Goal: Task Accomplishment & Management: Manage account settings

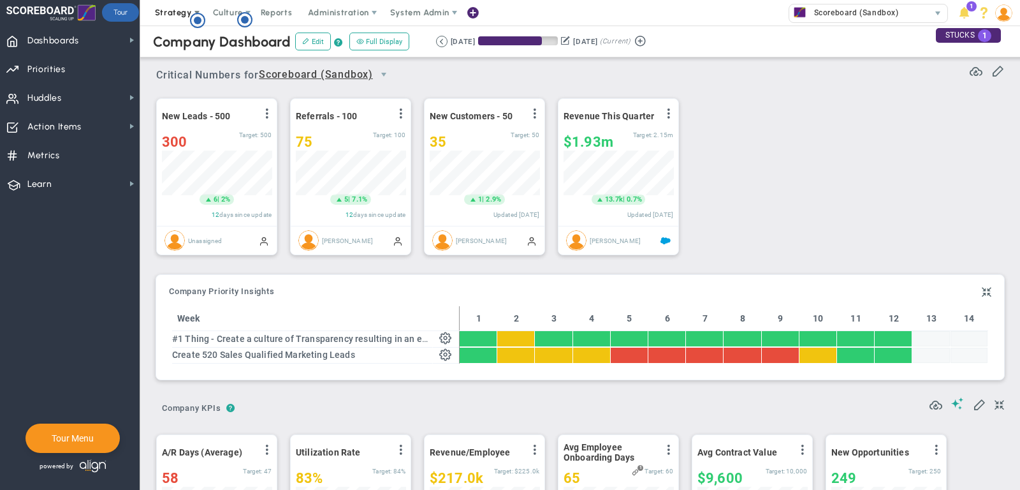
click at [176, 15] on span "Strategy" at bounding box center [173, 13] width 37 height 10
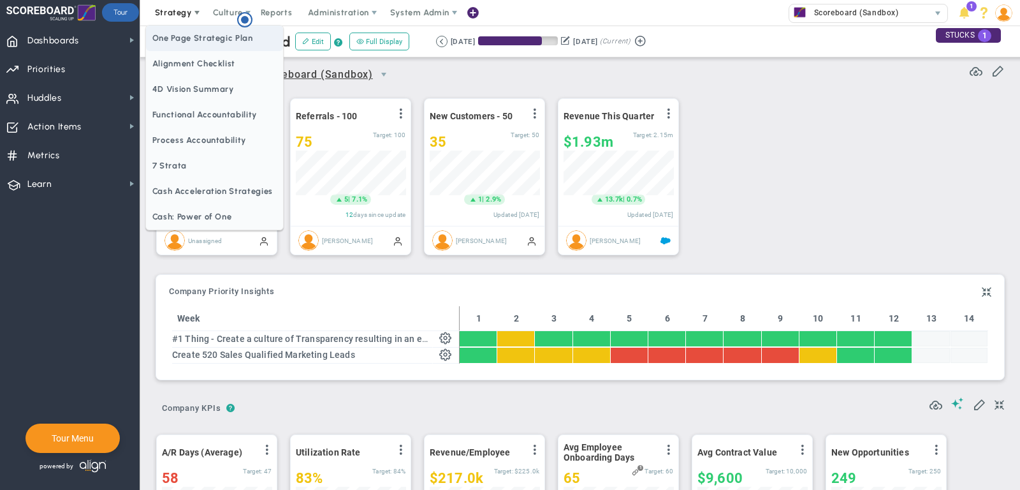
click at [177, 38] on span "One Page Strategic Plan" at bounding box center [214, 39] width 137 height 26
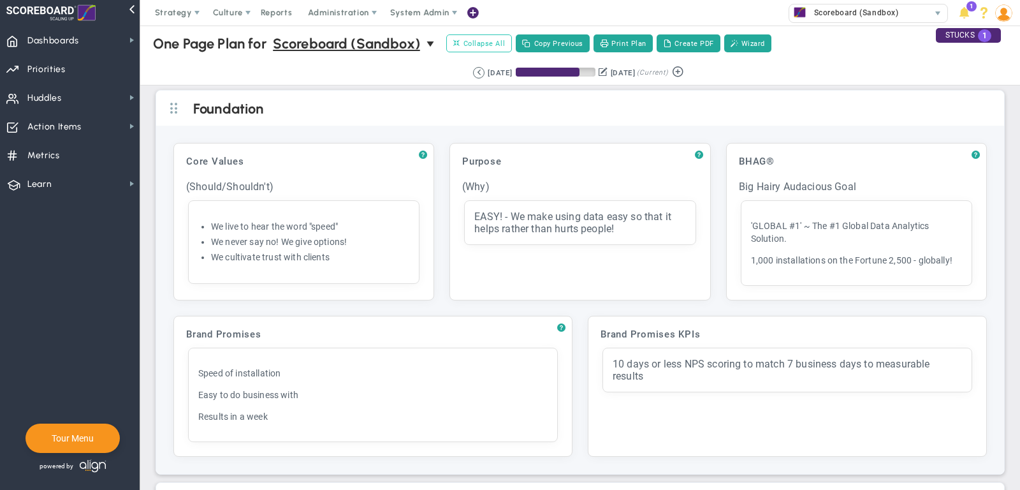
click at [487, 45] on span "Collapse All" at bounding box center [479, 43] width 52 height 11
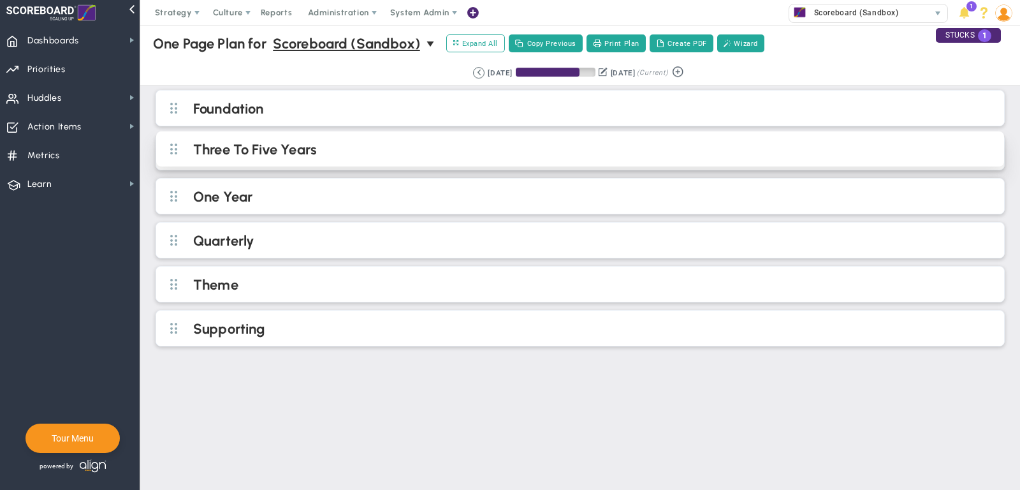
click at [367, 149] on h2 "Three To Five Years" at bounding box center [590, 150] width 795 height 19
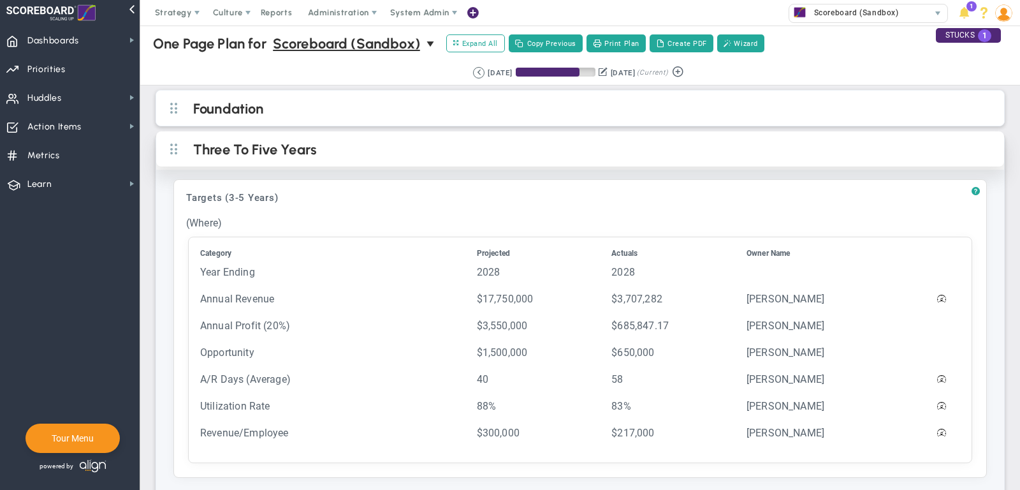
click at [352, 117] on div "Foundation" at bounding box center [580, 108] width 848 height 35
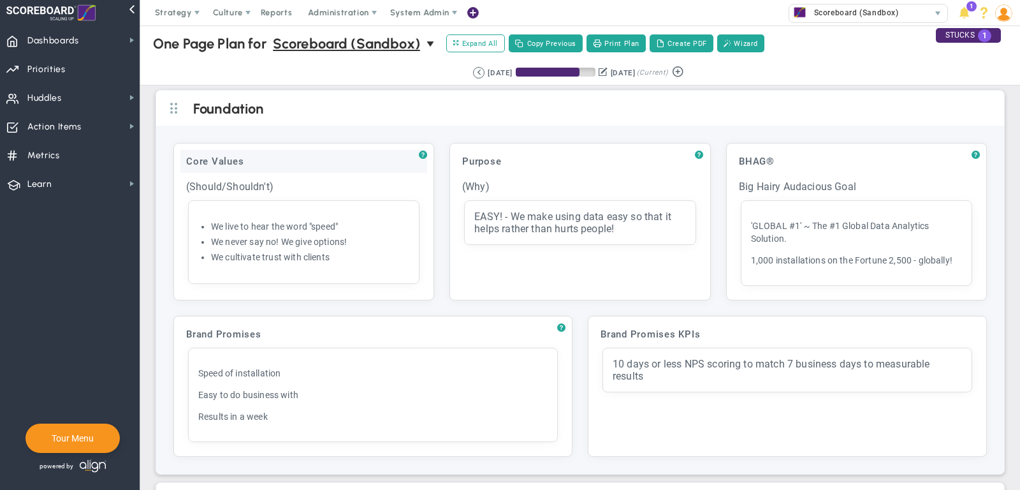
click at [354, 151] on div "Core Values" at bounding box center [303, 161] width 247 height 23
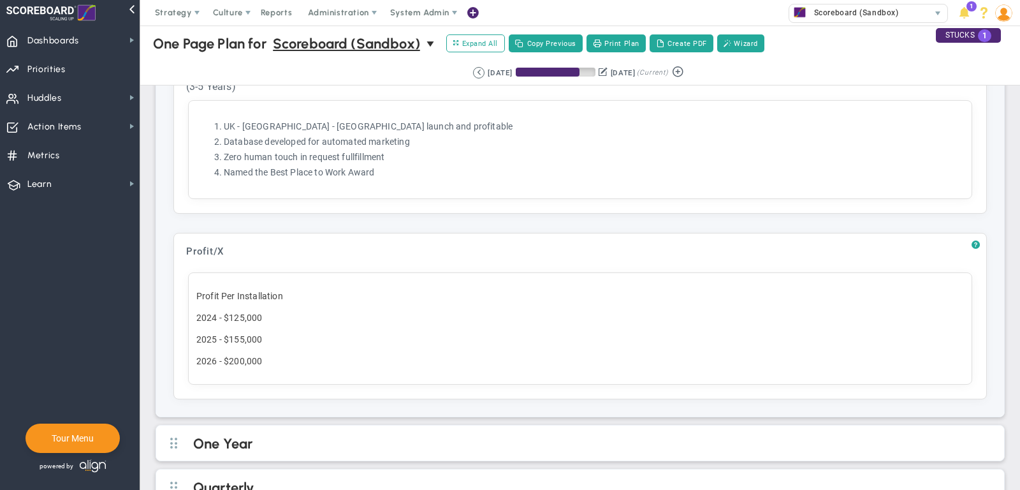
scroll to position [903, 0]
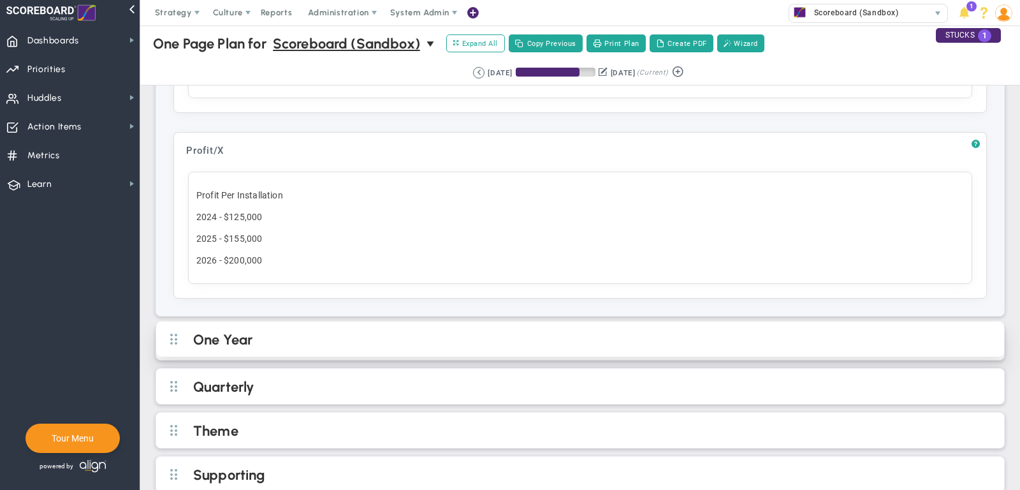
click at [432, 331] on h2 "One Year" at bounding box center [590, 340] width 795 height 19
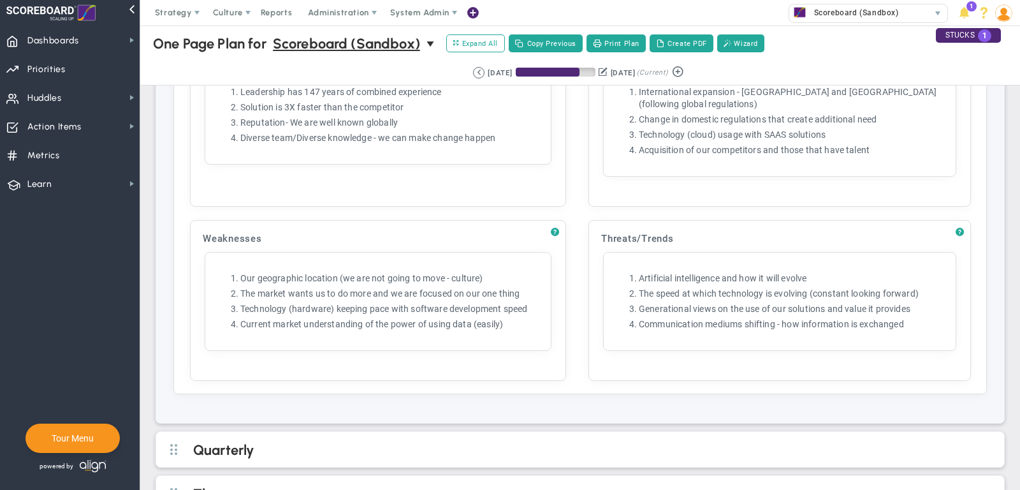
scroll to position [2232, 0]
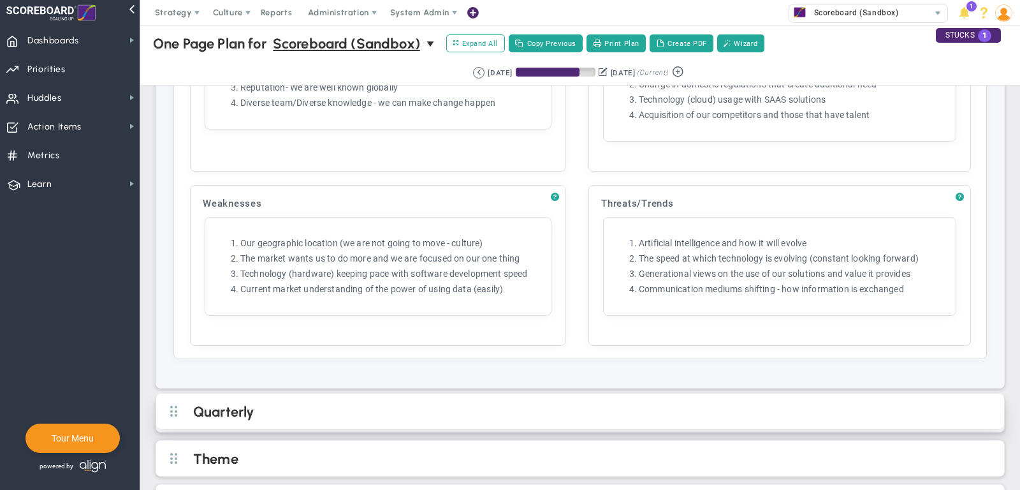
click at [462, 403] on h2 "Quarterly" at bounding box center [590, 412] width 795 height 19
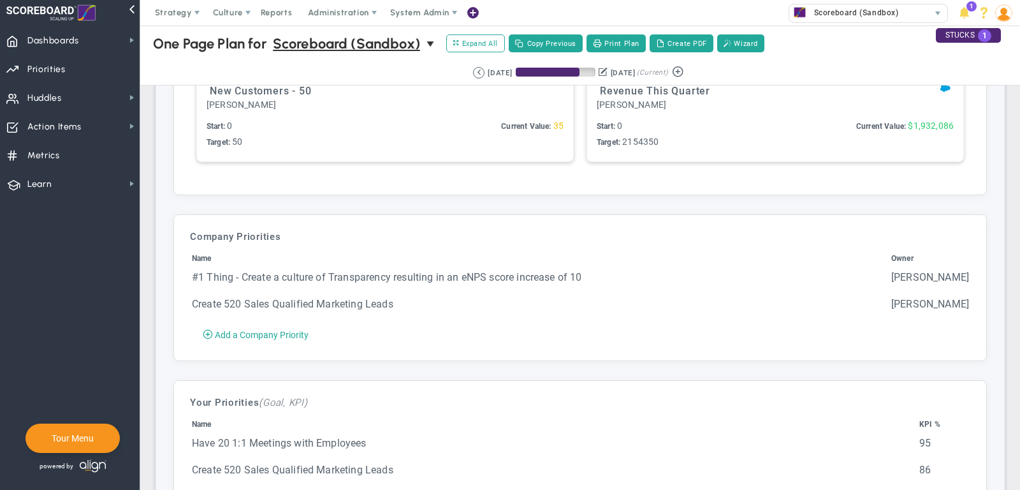
scroll to position [3067, 0]
click at [672, 43] on button "Create PDF" at bounding box center [682, 43] width 64 height 18
click at [123, 39] on span "Dashboards Dashboards" at bounding box center [70, 40] width 140 height 29
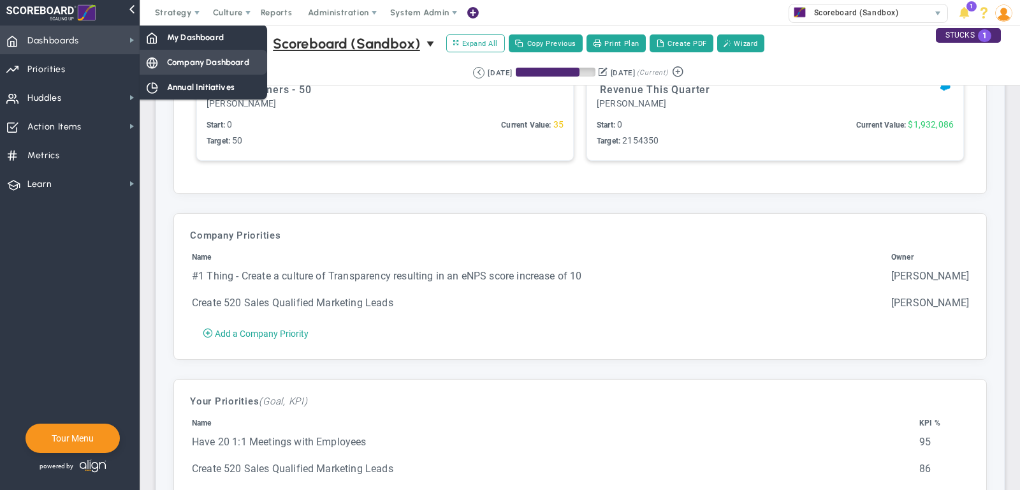
click at [212, 54] on div "Company Dashboard" at bounding box center [204, 62] width 128 height 25
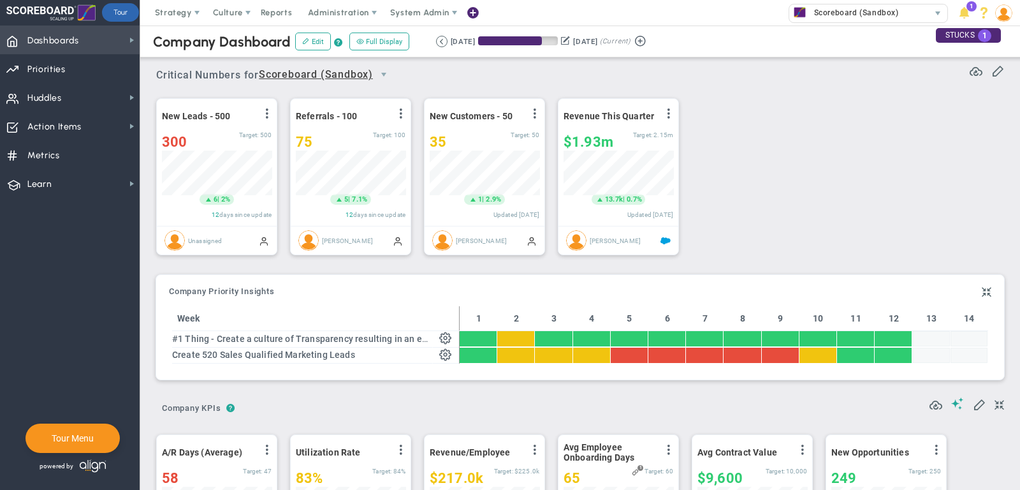
scroll to position [637657, 637591]
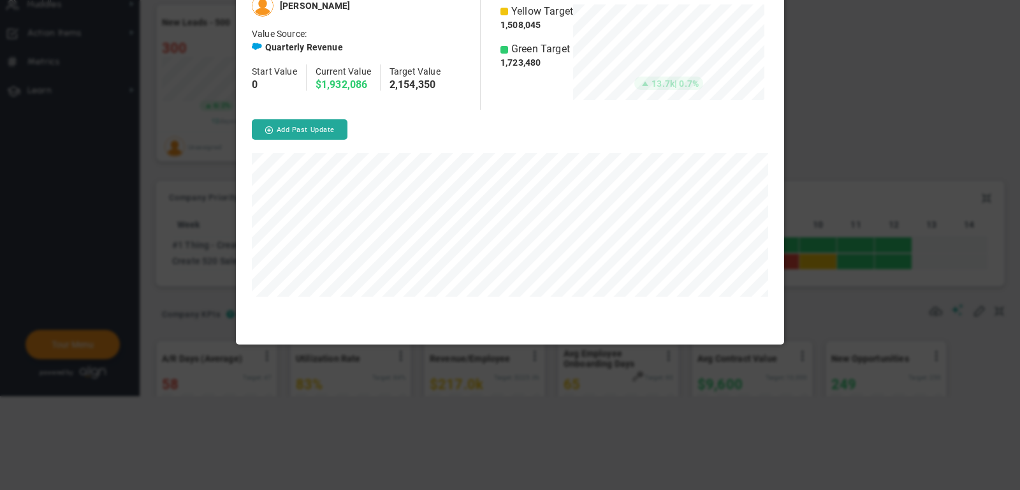
scroll to position [349, 548]
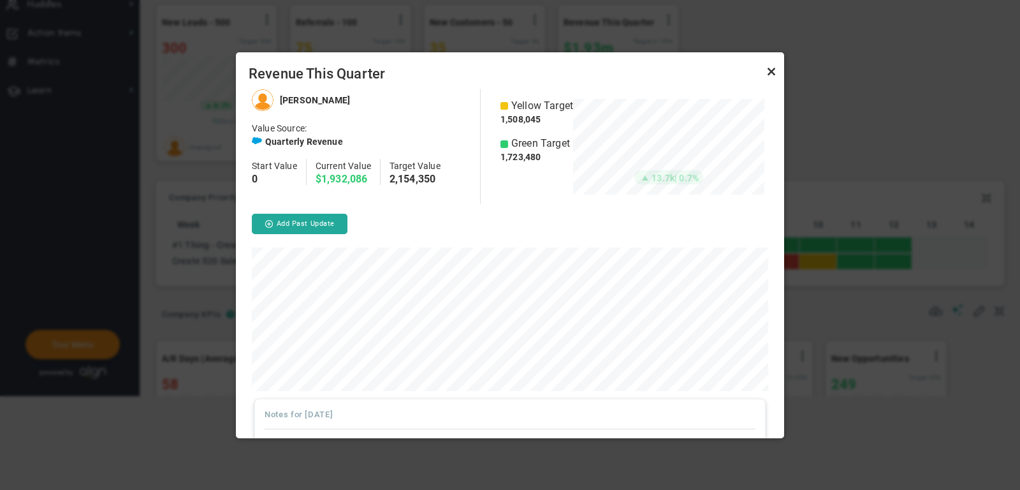
click at [768, 75] on link "Close" at bounding box center [771, 71] width 15 height 15
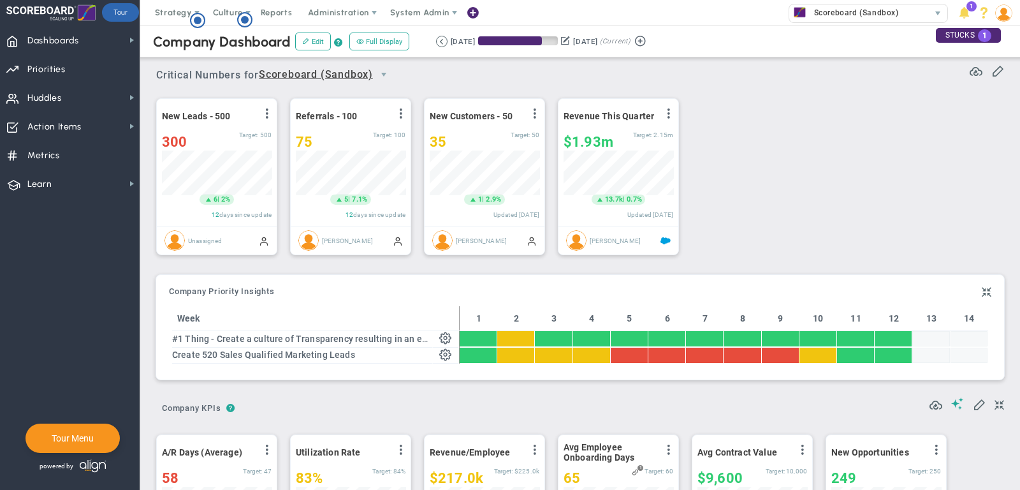
scroll to position [47, 0]
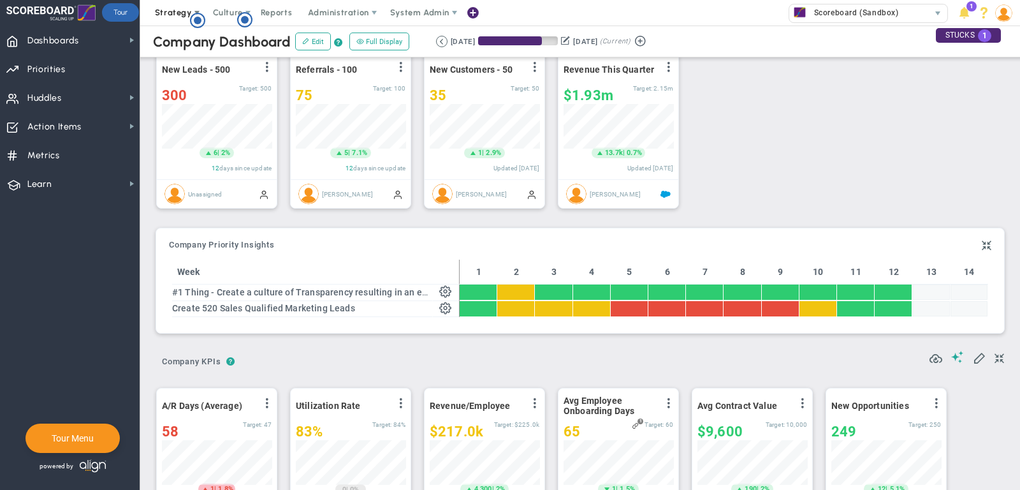
click at [173, 14] on span "Strategy" at bounding box center [173, 13] width 37 height 10
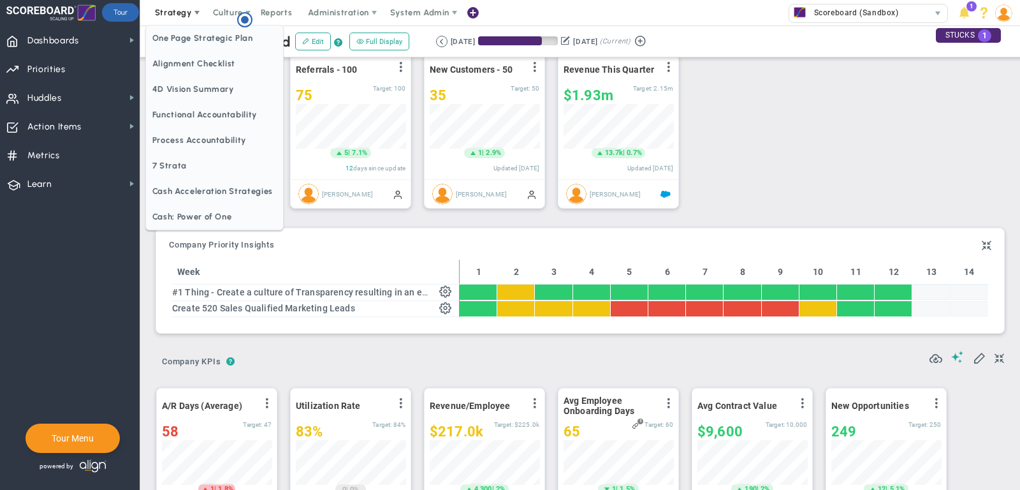
scroll to position [0, 0]
click at [174, 59] on span "Alignment Checklist" at bounding box center [214, 64] width 137 height 26
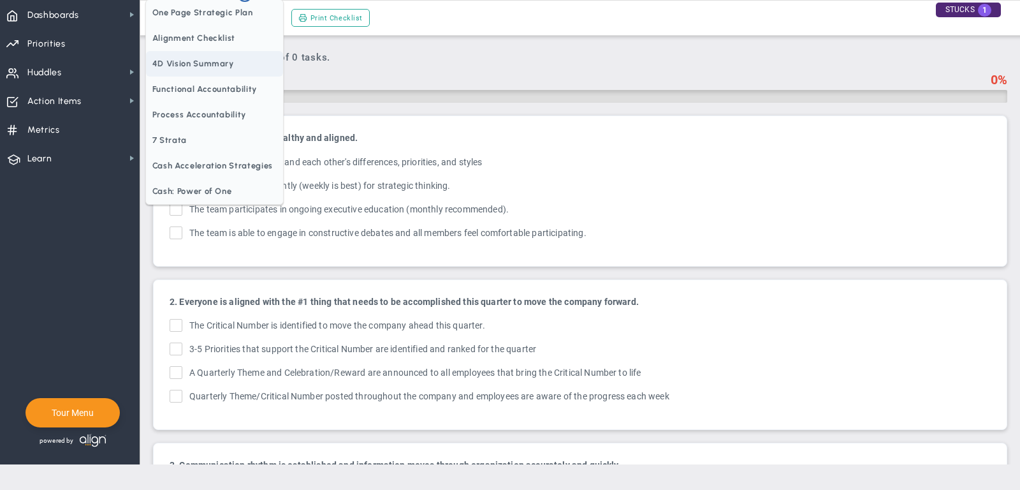
checkbox input "true"
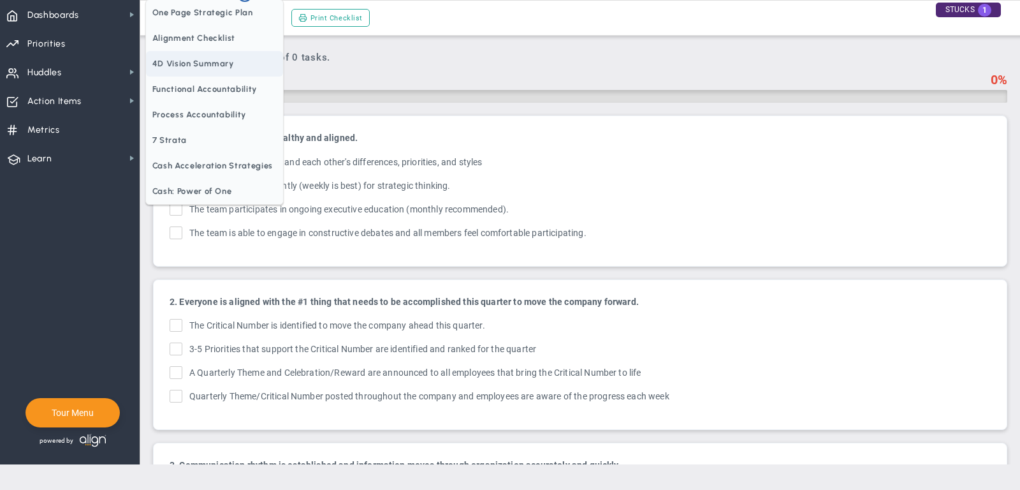
checkbox input "true"
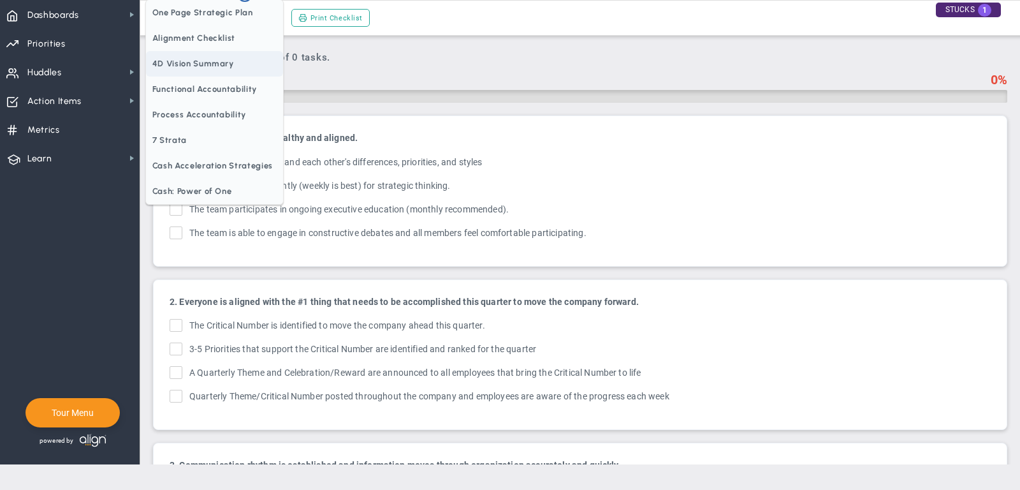
checkbox input "true"
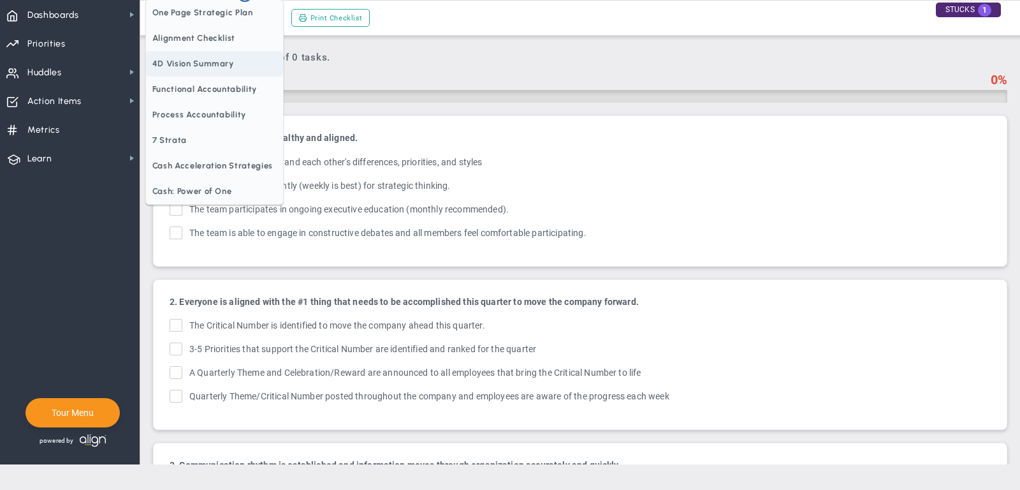
checkbox input "true"
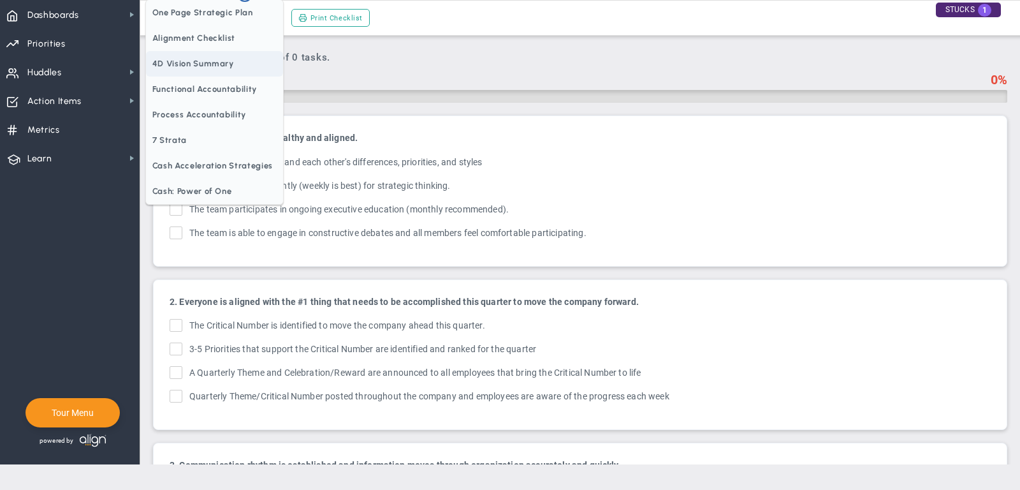
checkbox input "true"
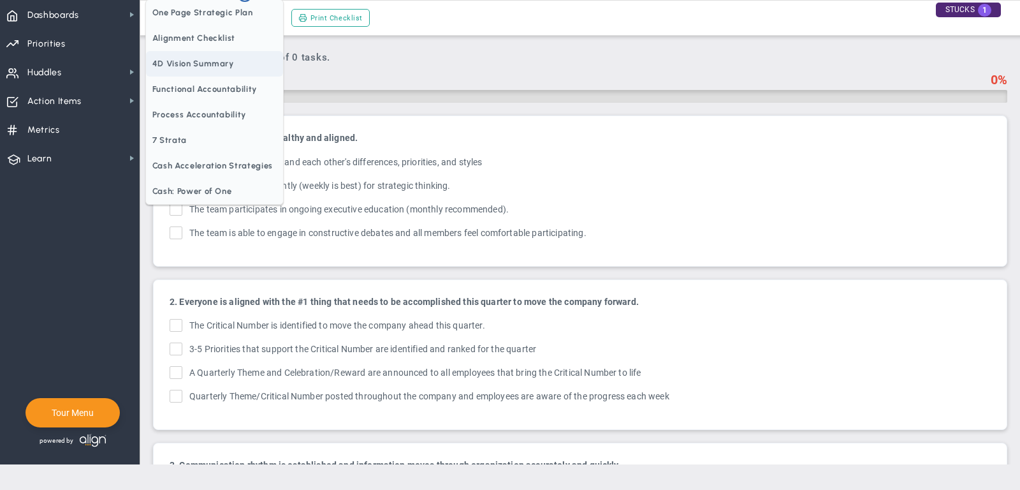
checkbox input "true"
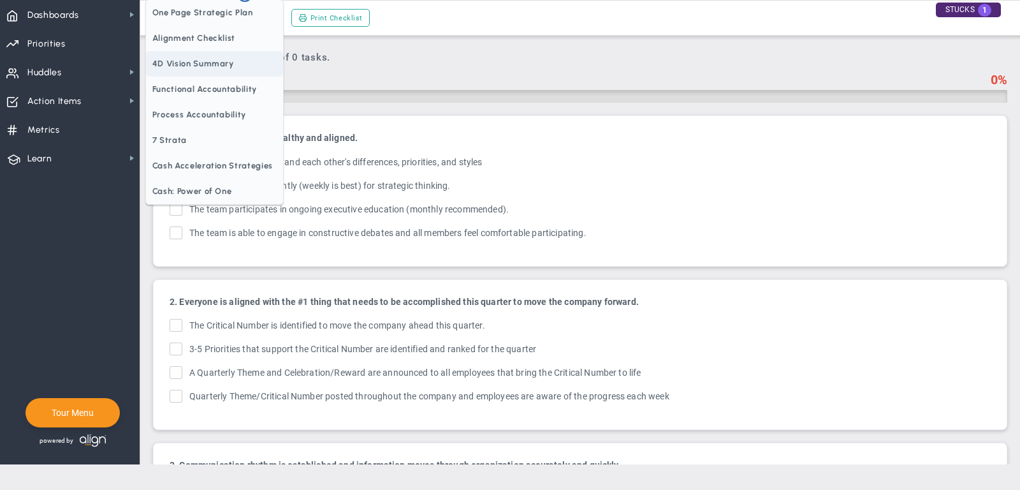
checkbox input "true"
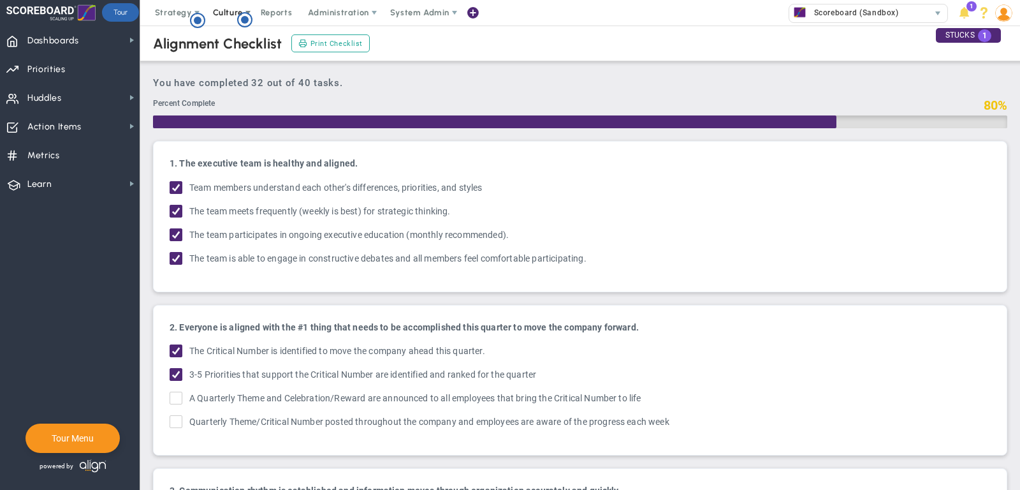
click at [219, 13] on span "Culture" at bounding box center [228, 13] width 30 height 10
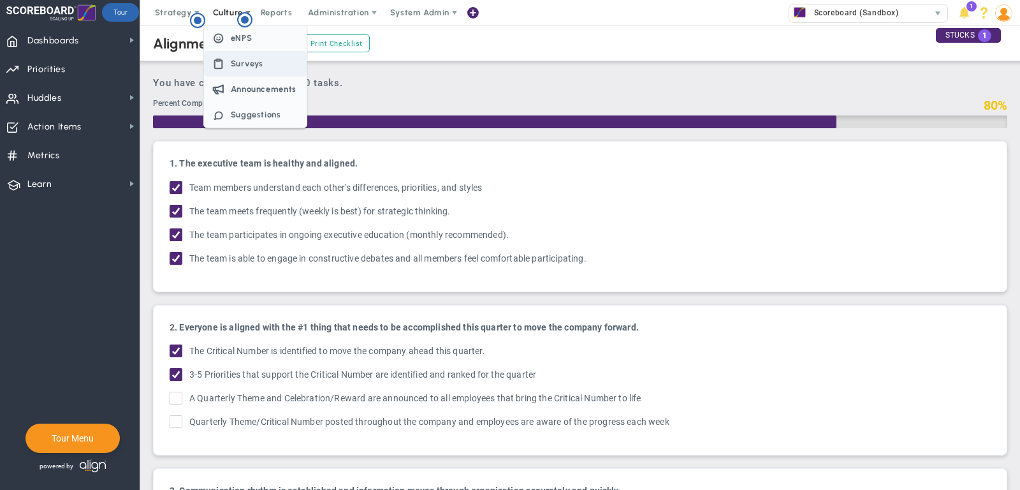
click at [250, 62] on span "Surveys" at bounding box center [247, 64] width 33 height 10
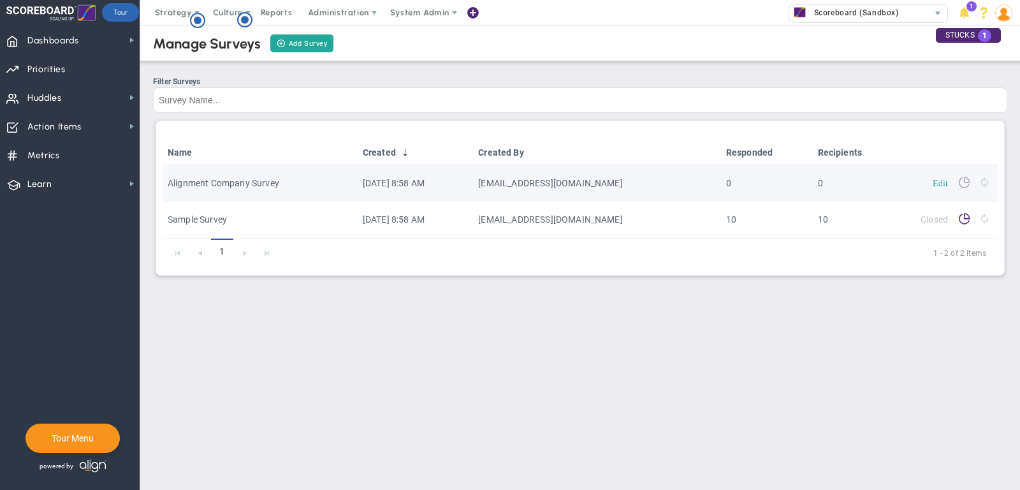
click at [943, 181] on link "Edit" at bounding box center [940, 182] width 15 height 9
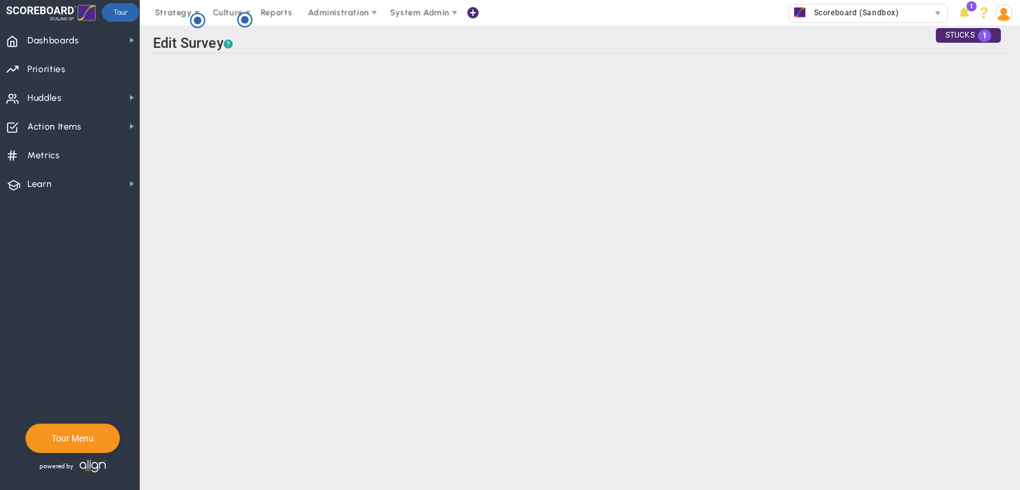
type input "Alignment Company Survey"
checkbox input "true"
type input "Alignment Survey: Where should our company focus?"
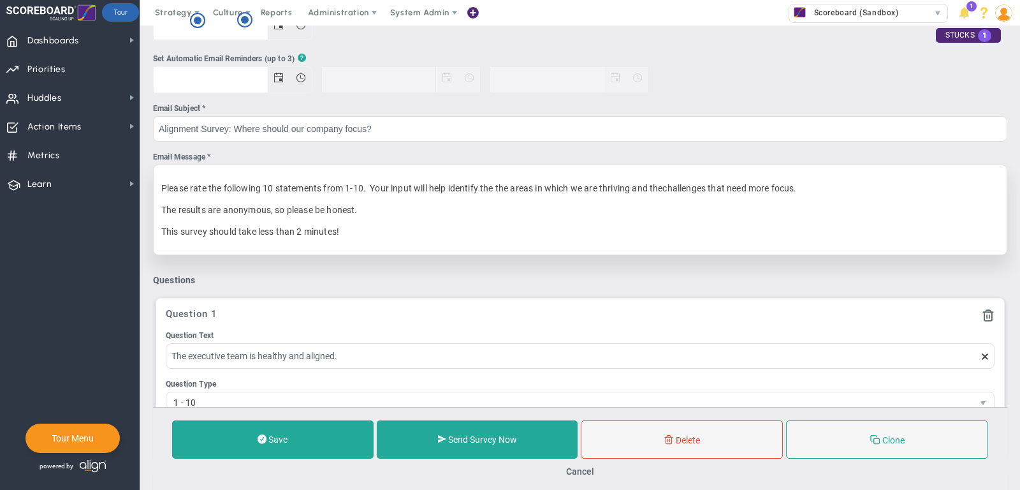
scroll to position [167, 0]
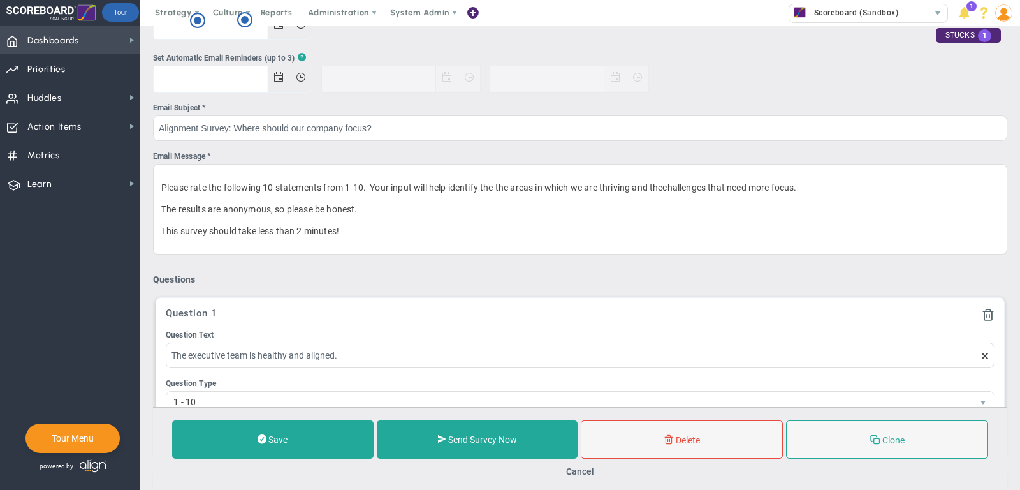
click at [57, 33] on span "Dashboards" at bounding box center [53, 40] width 52 height 27
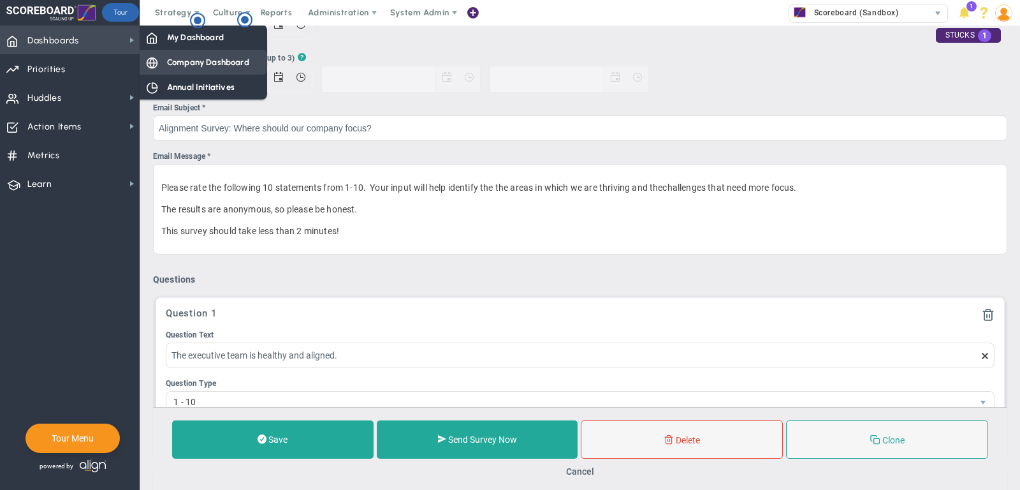
click at [212, 55] on div "Company Dashboard" at bounding box center [204, 62] width 128 height 25
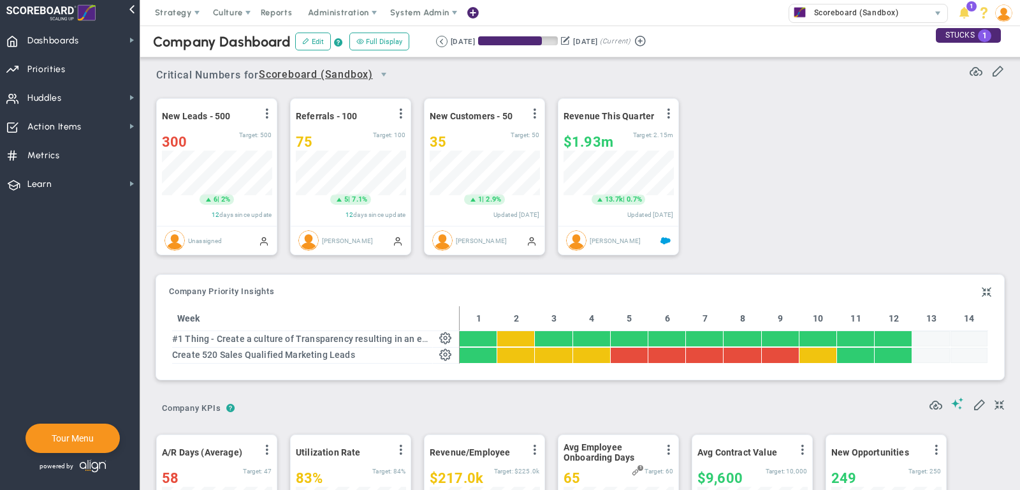
scroll to position [45, 110]
click at [233, 18] on span "Culture" at bounding box center [228, 13] width 51 height 26
click at [879, 140] on div "New Leads - 500 View Historical Graph Edit Make "No Change" Update Add Past Upd…" at bounding box center [575, 176] width 864 height 179
click at [223, 10] on span "Culture" at bounding box center [228, 13] width 30 height 10
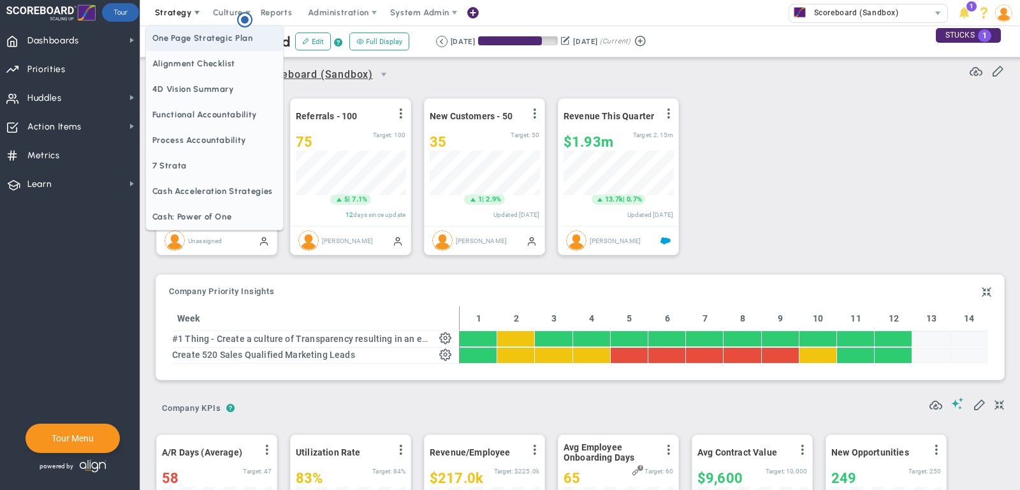
click at [180, 42] on span "One Page Strategic Plan" at bounding box center [214, 39] width 137 height 26
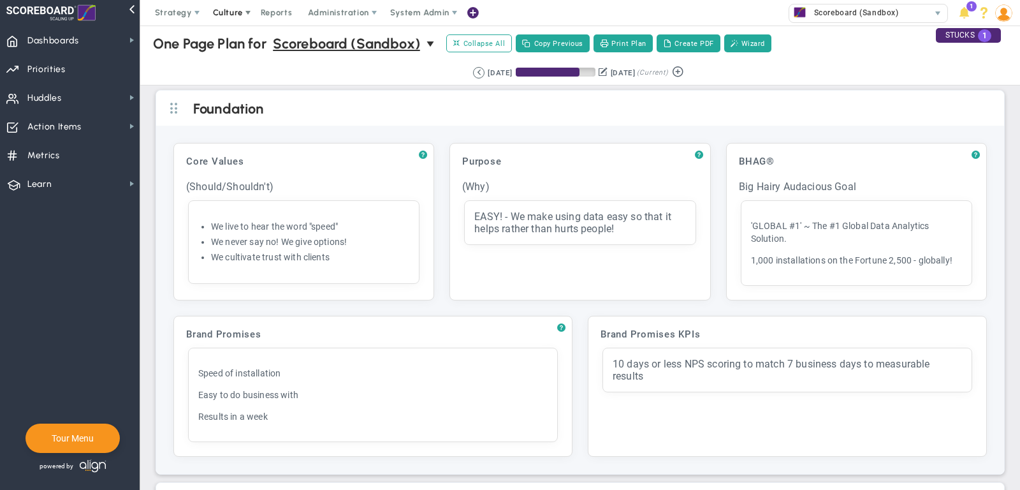
click at [235, 15] on span "Culture" at bounding box center [228, 13] width 30 height 10
click at [422, 152] on span "?" at bounding box center [423, 155] width 8 height 10
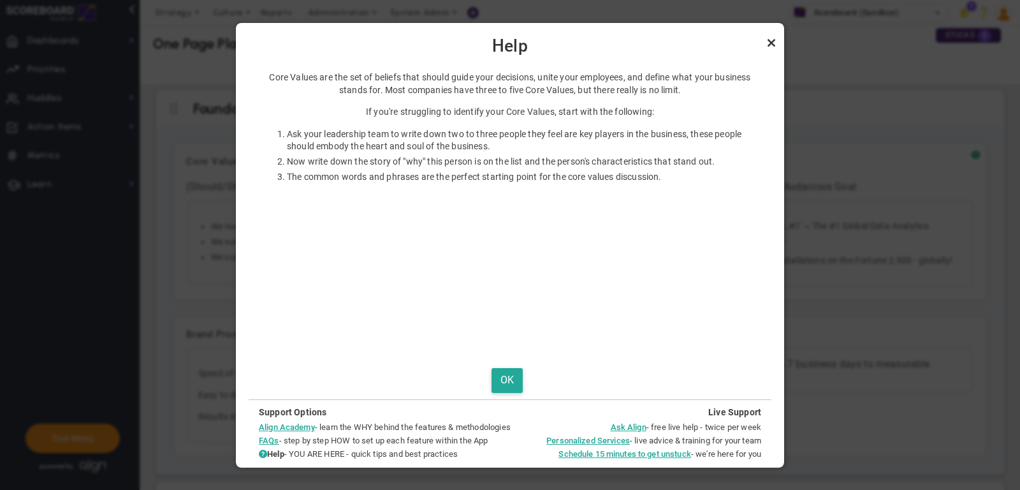
click at [773, 43] on link "Close" at bounding box center [771, 42] width 15 height 15
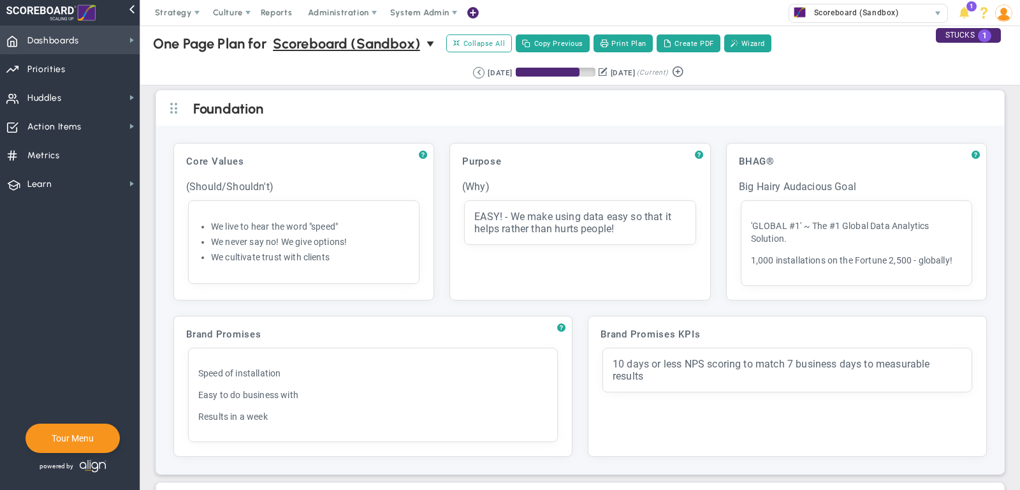
click at [102, 36] on span "Dashboards Dashboards" at bounding box center [70, 40] width 140 height 29
click at [166, 12] on span "Strategy" at bounding box center [173, 13] width 37 height 10
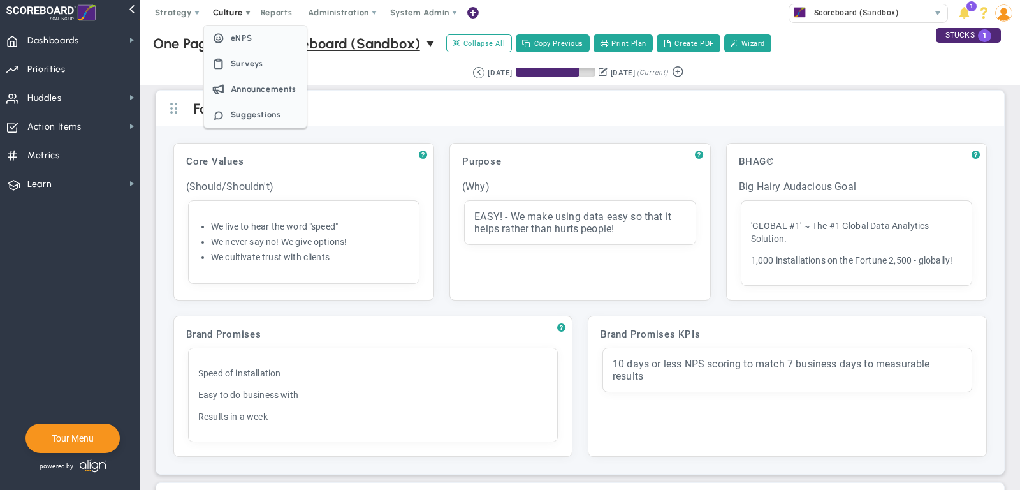
click at [221, 4] on span "Culture" at bounding box center [228, 13] width 51 height 26
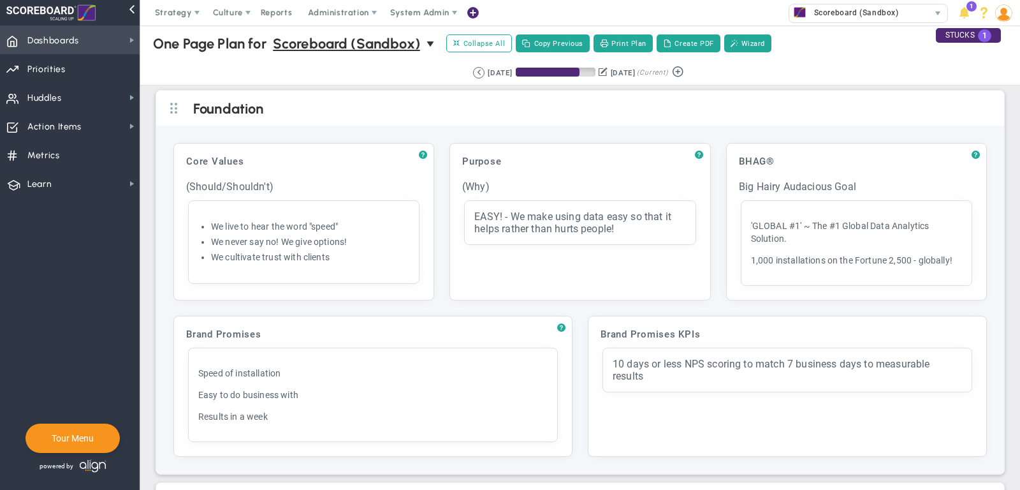
click at [84, 41] on span "Dashboards Dashboards" at bounding box center [70, 40] width 140 height 29
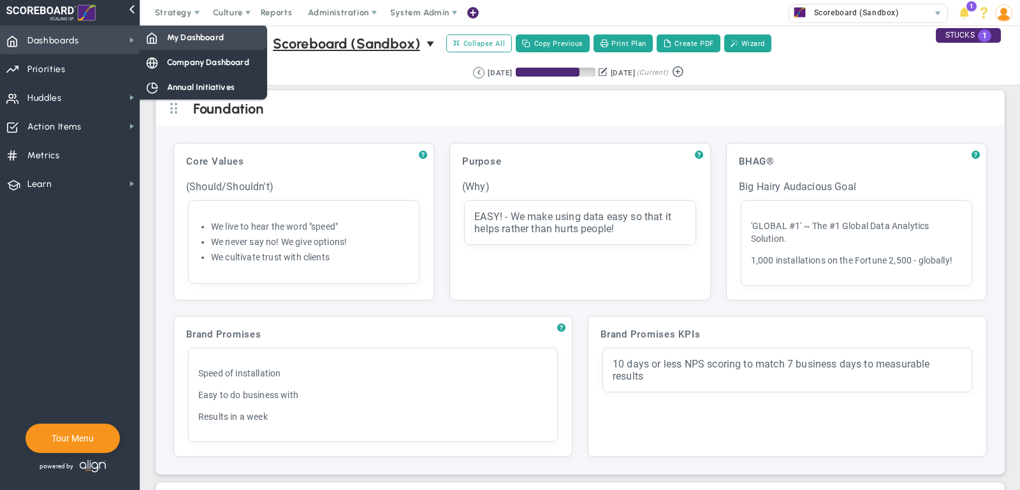
click at [159, 33] on div "My Dashboard" at bounding box center [204, 37] width 128 height 25
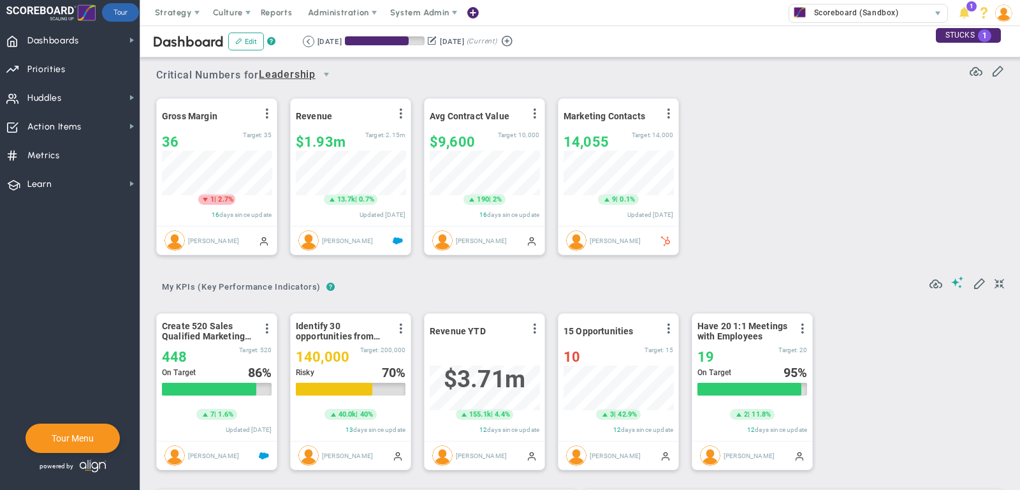
scroll to position [45, 110]
click at [106, 39] on span "Dashboards Dashboards" at bounding box center [70, 40] width 140 height 29
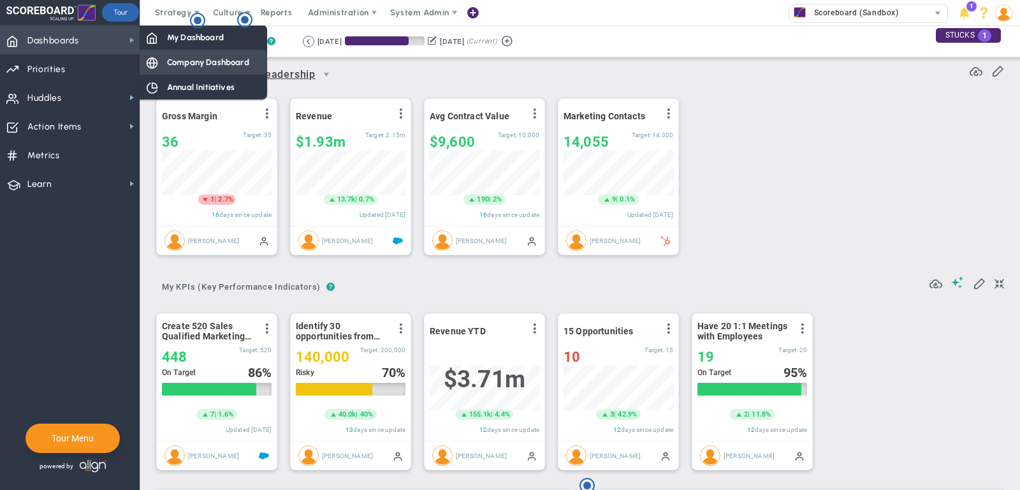
click at [196, 62] on span "Company Dashboard" at bounding box center [208, 62] width 82 height 12
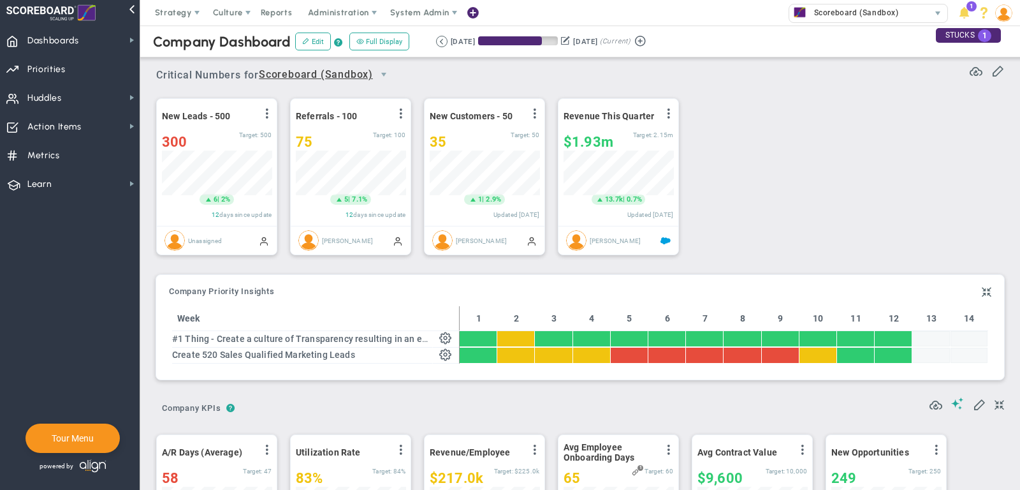
scroll to position [637657, 637591]
click at [471, 136] on div "35" at bounding box center [470, 142] width 81 height 16
type input "37"
click at [72, 45] on span "Dashboards" at bounding box center [53, 40] width 52 height 27
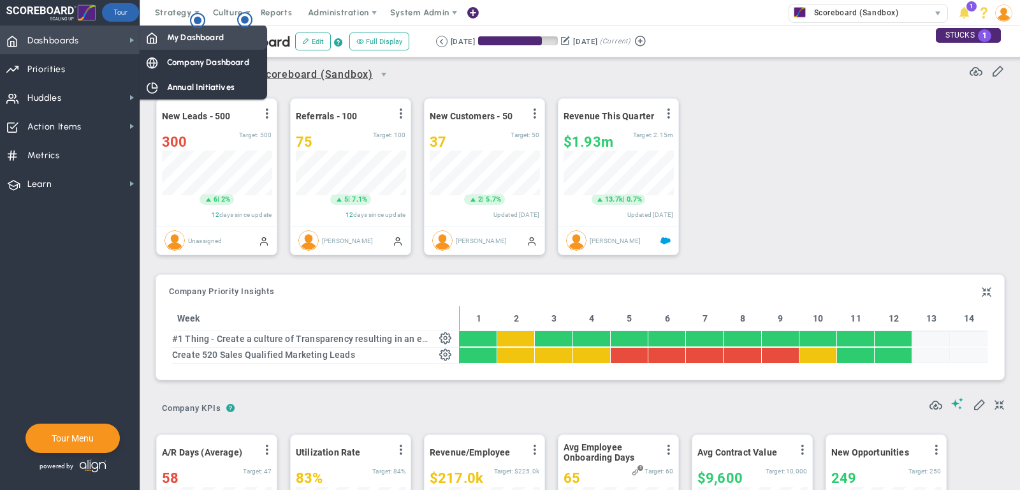
click at [201, 39] on span "My Dashboard" at bounding box center [195, 37] width 57 height 12
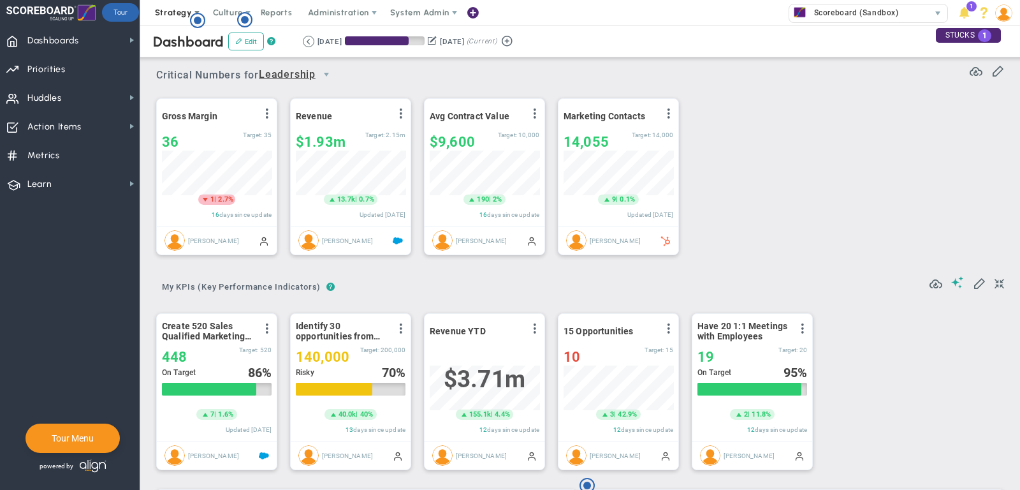
click at [166, 19] on span "Strategy" at bounding box center [174, 13] width 58 height 26
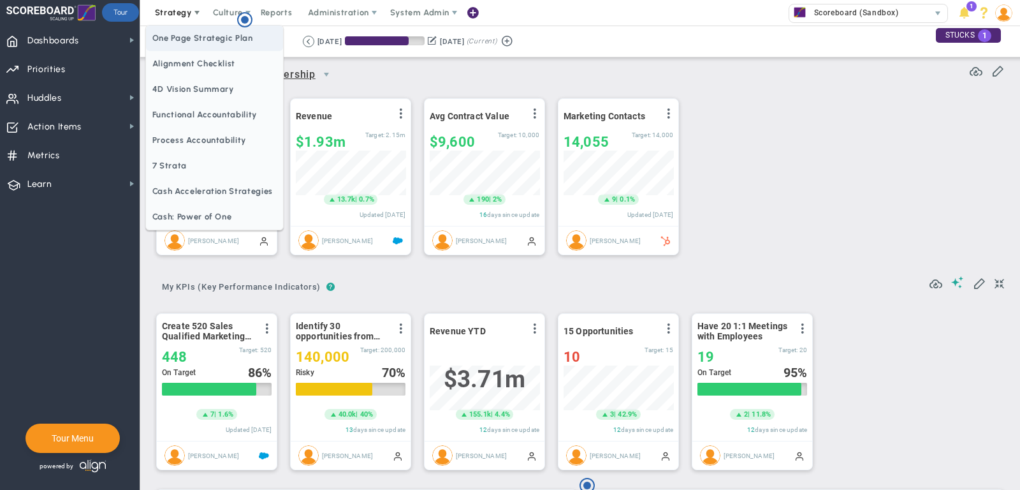
click at [174, 34] on span "One Page Strategic Plan" at bounding box center [214, 39] width 137 height 26
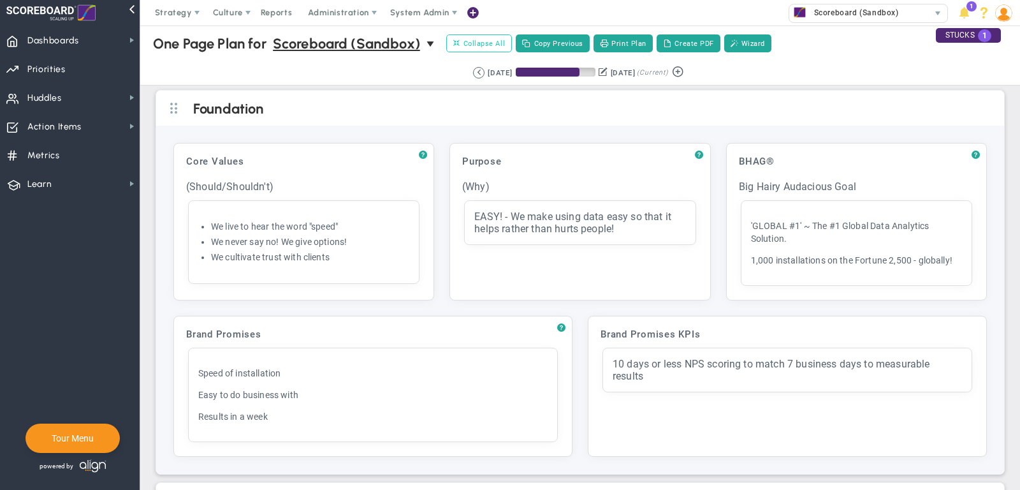
click at [487, 47] on span "Collapse All" at bounding box center [479, 43] width 52 height 11
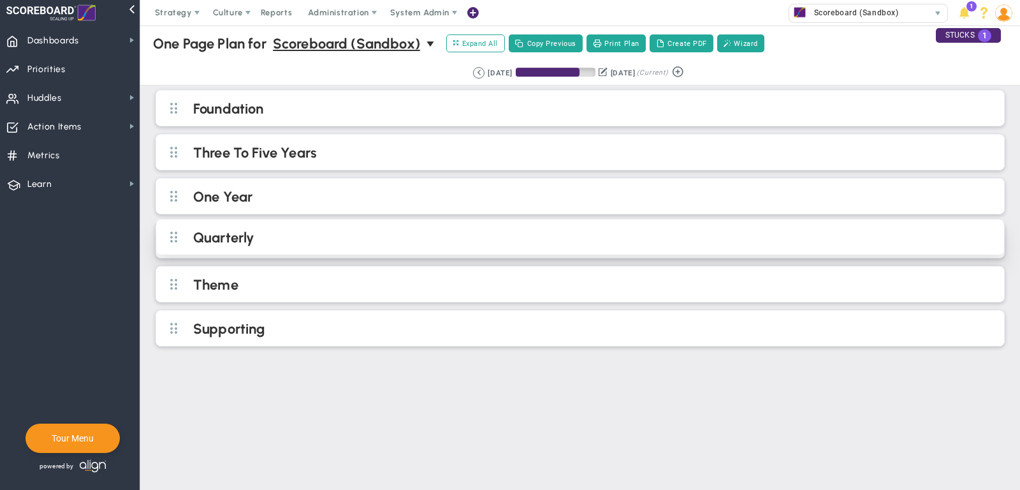
click at [318, 229] on h2 "Quarterly" at bounding box center [590, 238] width 795 height 19
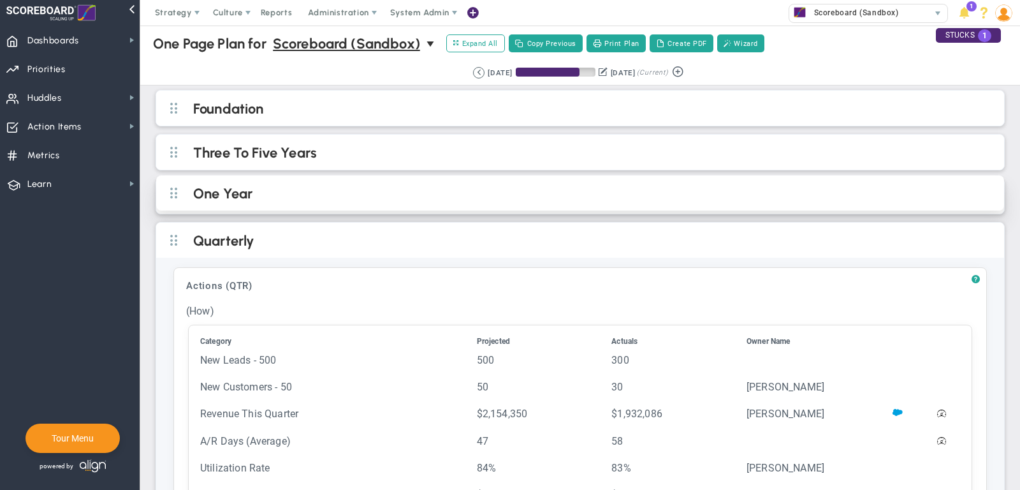
click at [591, 202] on div "One Year" at bounding box center [580, 192] width 848 height 35
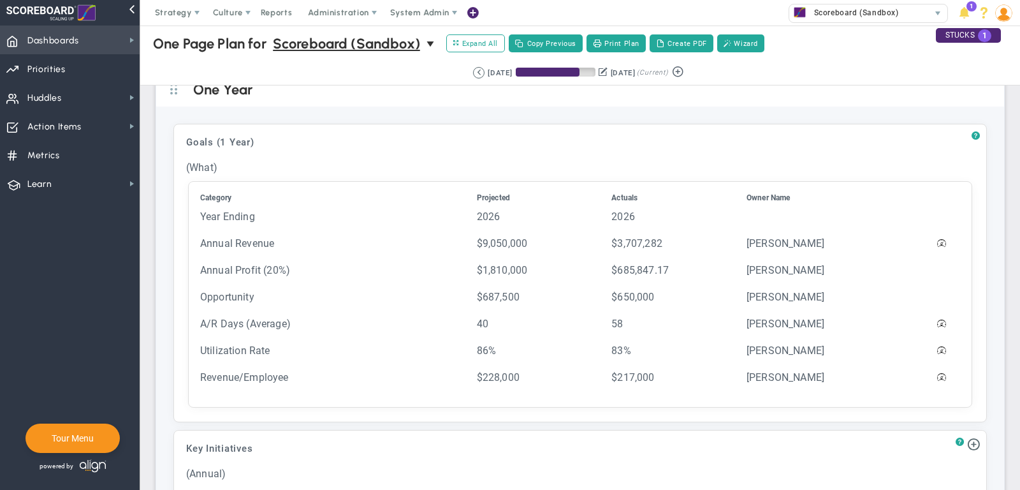
click at [110, 30] on span "Dashboards Dashboards" at bounding box center [70, 40] width 140 height 29
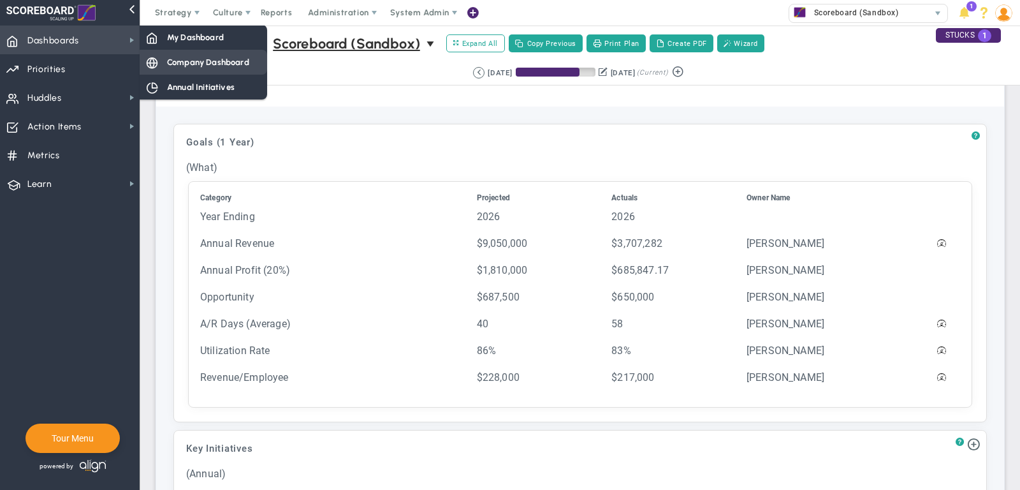
click at [175, 53] on div "Company Dashboard" at bounding box center [204, 62] width 128 height 25
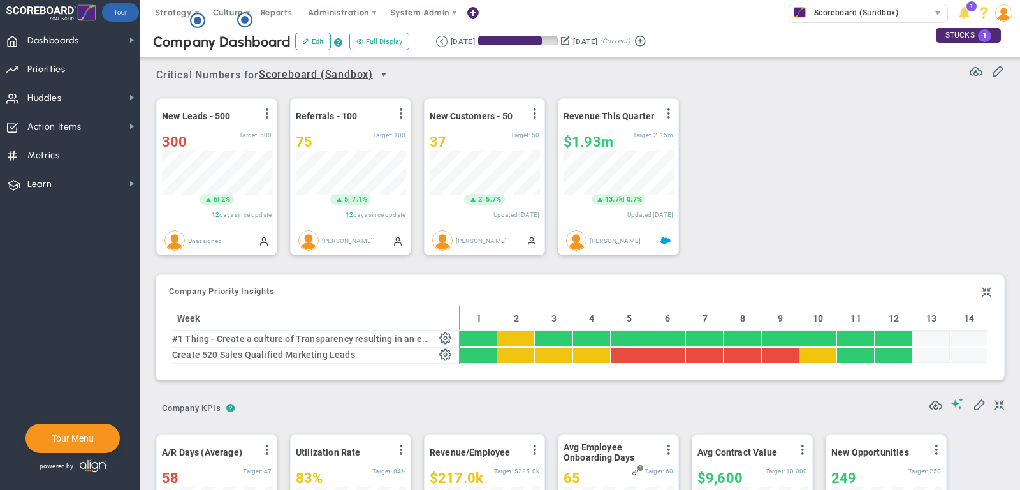
click at [389, 75] on span "select" at bounding box center [384, 75] width 10 height 10
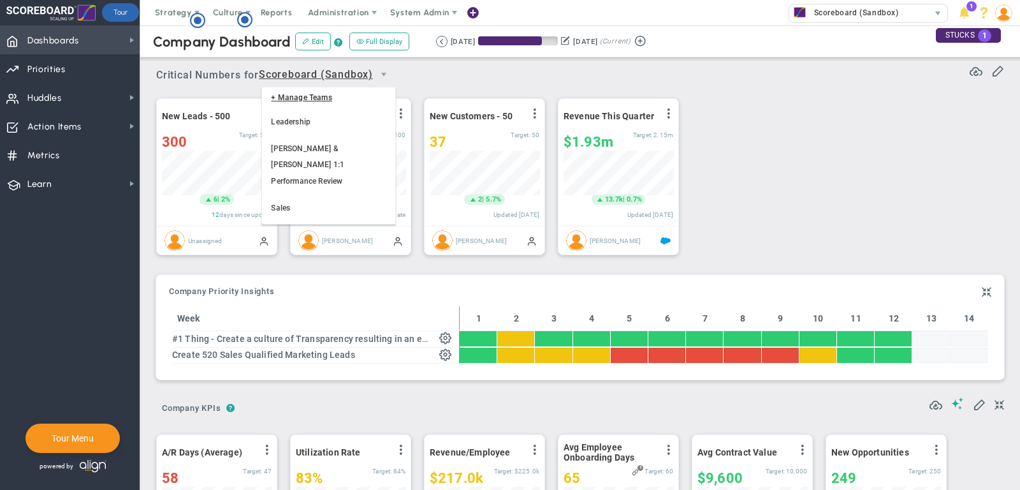
click at [120, 36] on span "Dashboards Dashboards" at bounding box center [70, 40] width 140 height 29
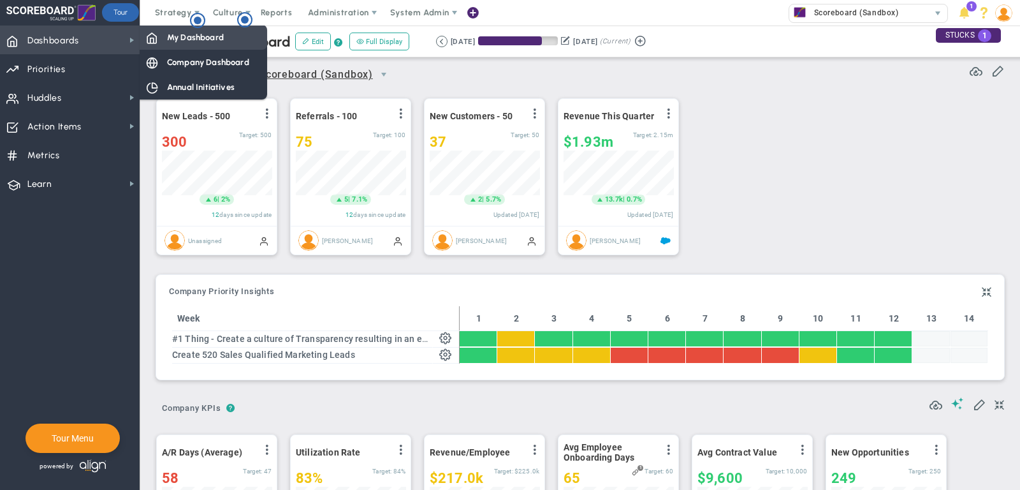
click at [209, 37] on span "My Dashboard" at bounding box center [195, 37] width 57 height 12
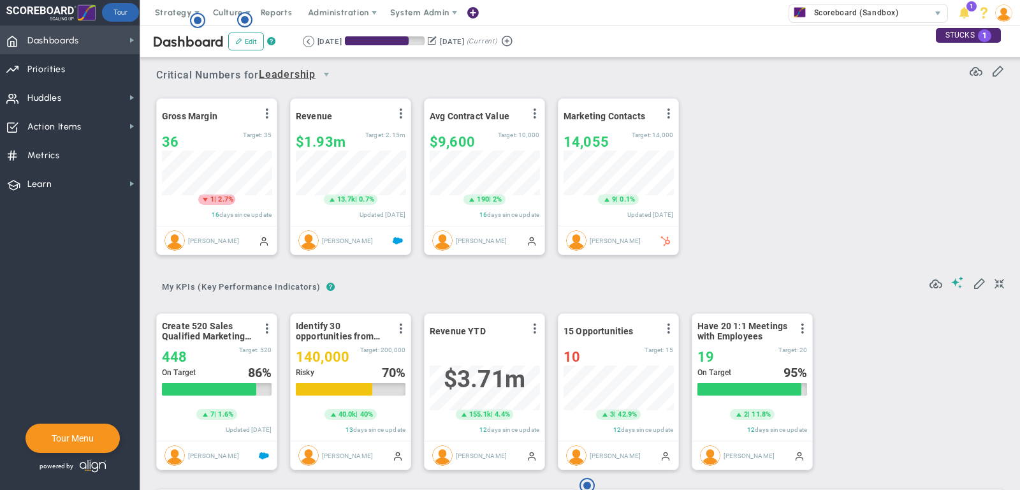
click at [106, 44] on span "Dashboards Dashboards" at bounding box center [70, 40] width 140 height 29
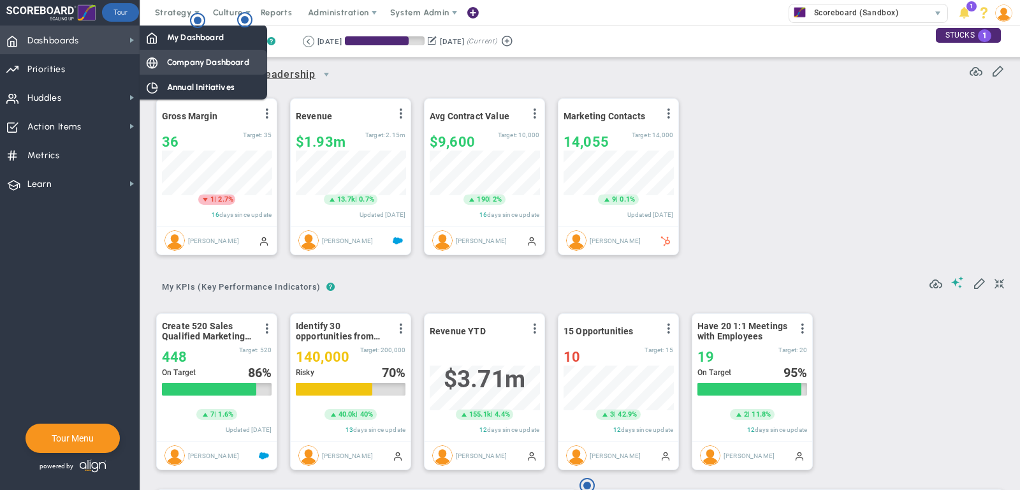
click at [203, 70] on div "Company Dashboard" at bounding box center [204, 62] width 128 height 25
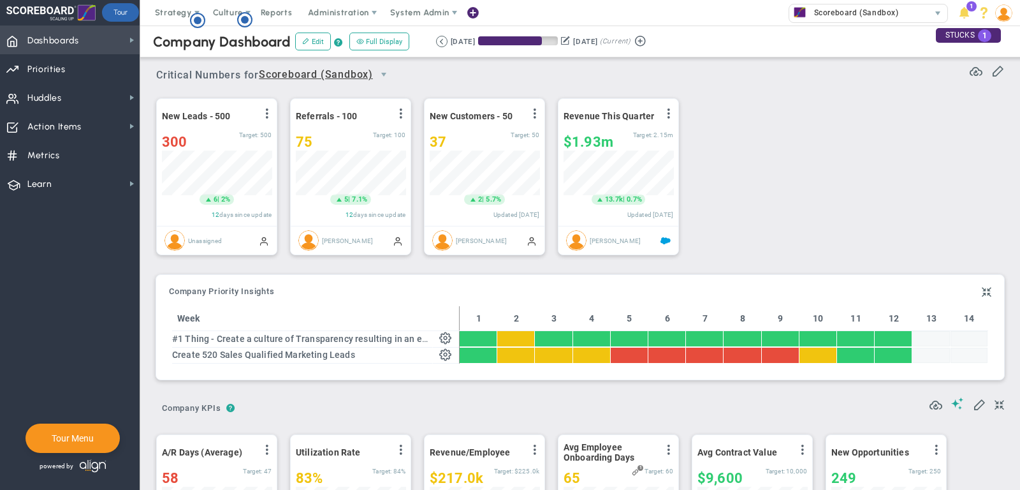
click at [100, 42] on span "Dashboards Dashboards" at bounding box center [70, 40] width 140 height 29
click at [228, 11] on span "Culture" at bounding box center [228, 13] width 30 height 10
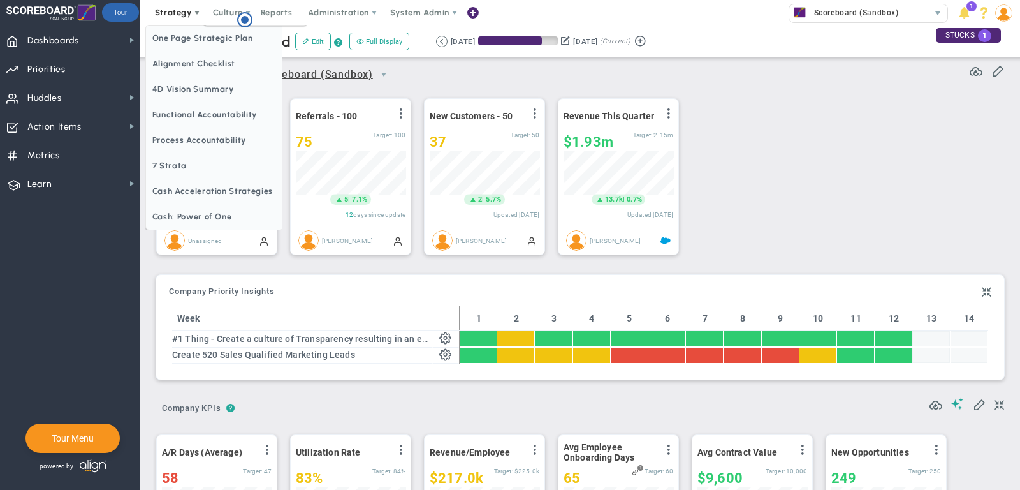
click at [175, 6] on span "Strategy" at bounding box center [174, 13] width 58 height 26
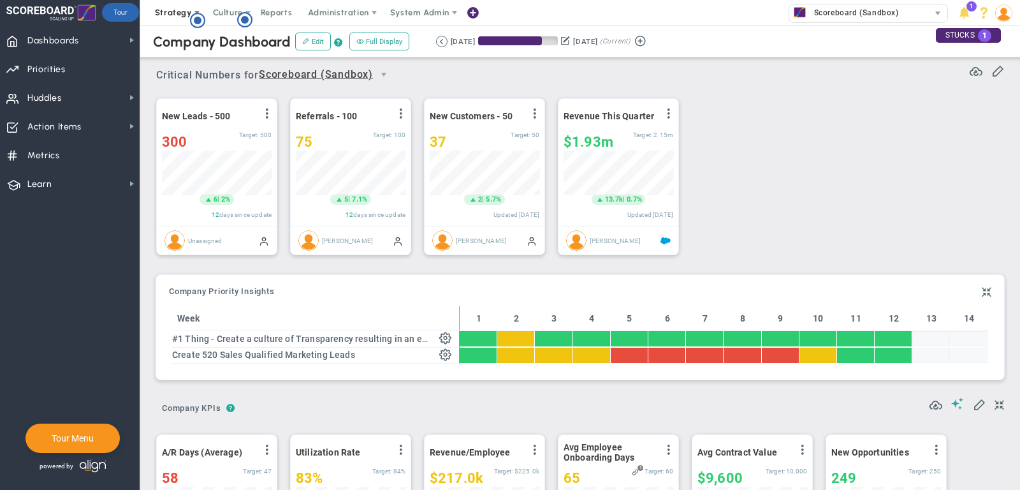
click at [176, 8] on span "Strategy" at bounding box center [173, 13] width 37 height 10
click at [112, 32] on span "Dashboards Dashboards" at bounding box center [70, 40] width 140 height 29
click at [64, 72] on span "Priorities" at bounding box center [46, 69] width 38 height 27
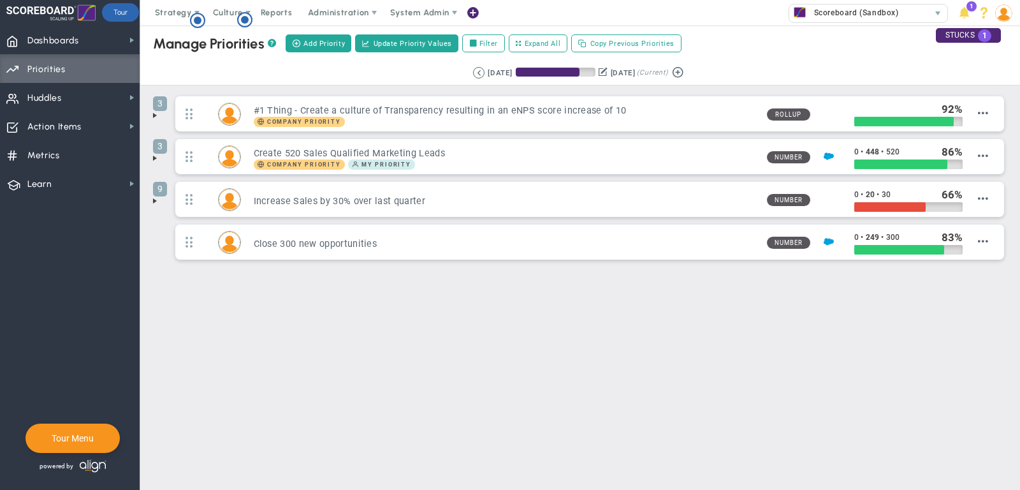
click at [155, 114] on span at bounding box center [155, 115] width 10 height 10
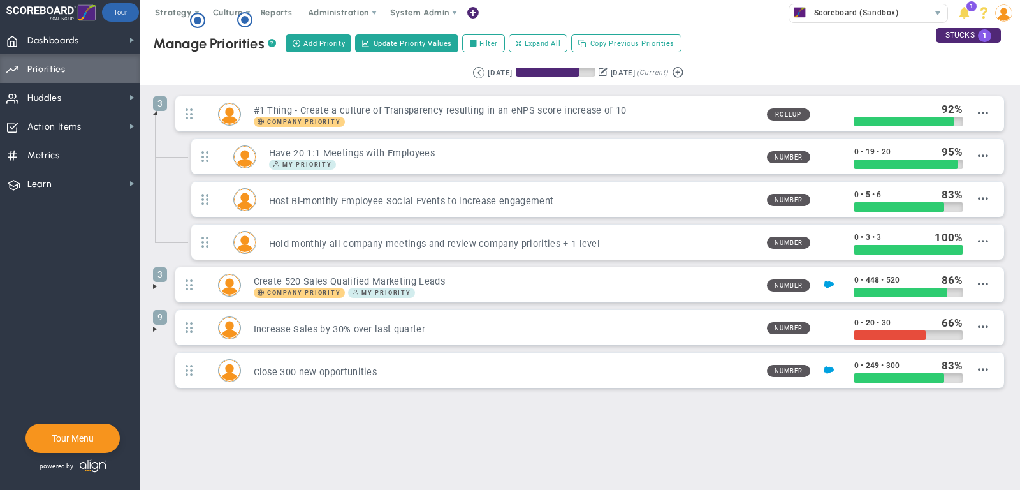
click at [156, 327] on span at bounding box center [155, 329] width 10 height 10
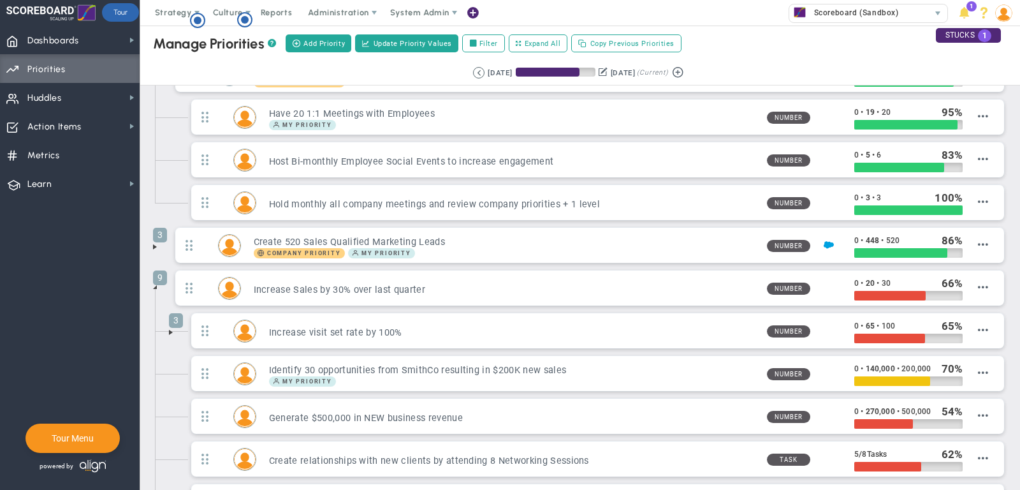
scroll to position [50, 0]
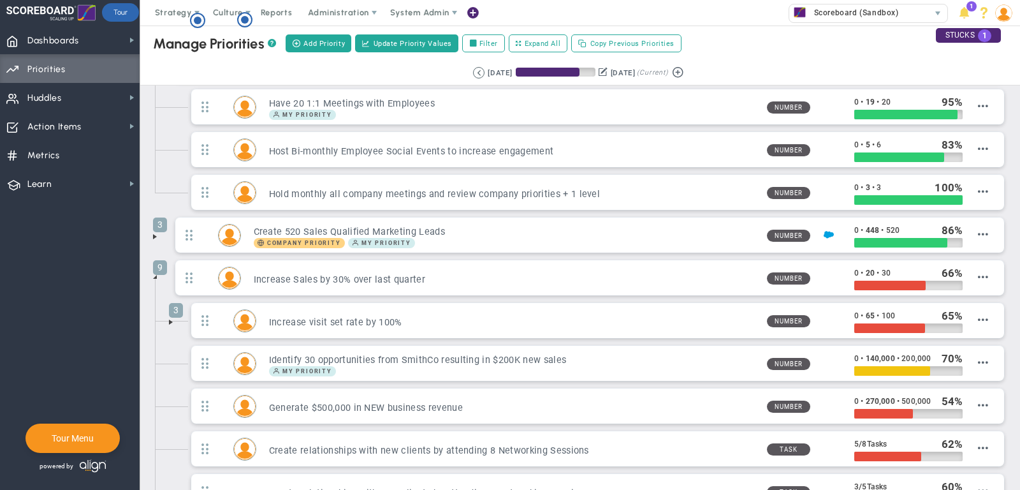
click at [171, 317] on span at bounding box center [171, 322] width 10 height 10
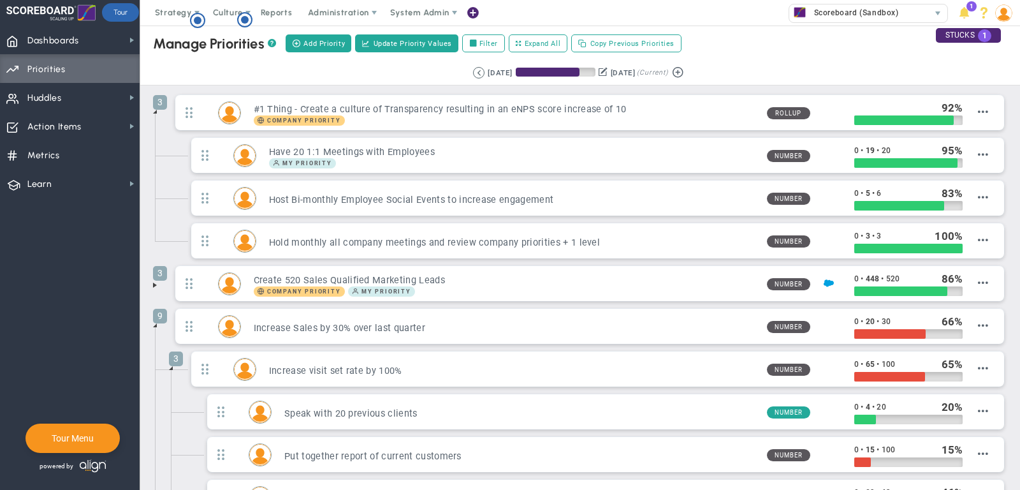
scroll to position [1, 0]
click at [79, 101] on span "Huddles Huddles" at bounding box center [70, 97] width 140 height 29
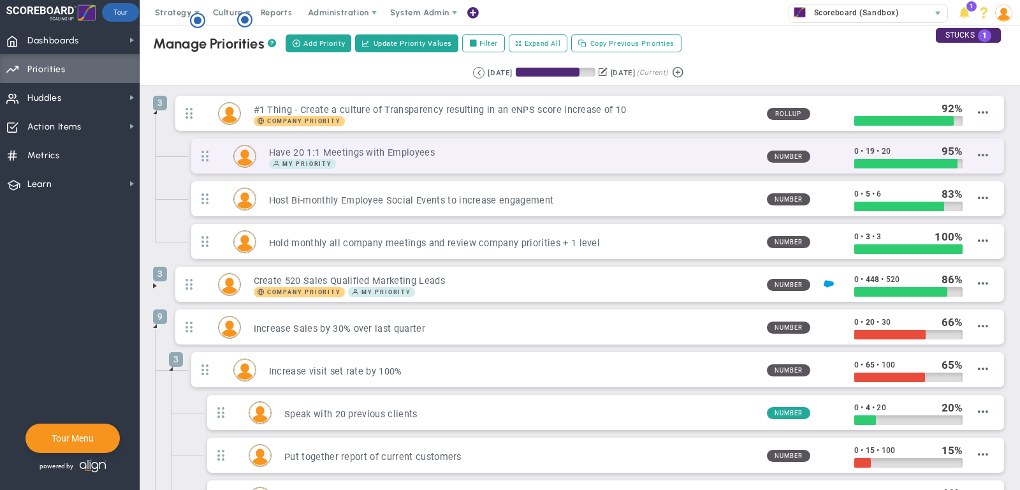
click at [397, 150] on h3 "Have 20 1:1 Meetings with Employees" at bounding box center [513, 153] width 488 height 12
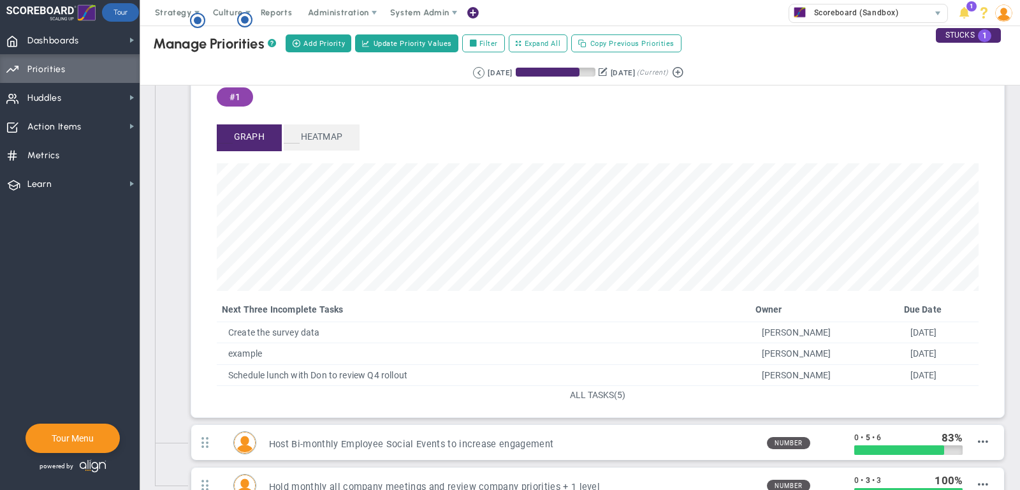
scroll to position [108, 0]
click at [600, 392] on span "ALL TASKS" at bounding box center [592, 393] width 44 height 10
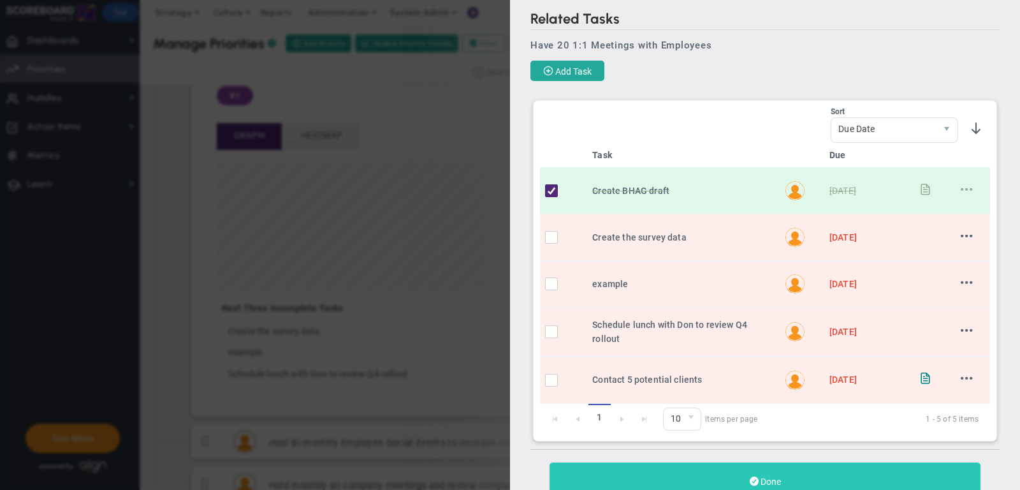
click at [789, 462] on button "Done" at bounding box center [765, 481] width 431 height 38
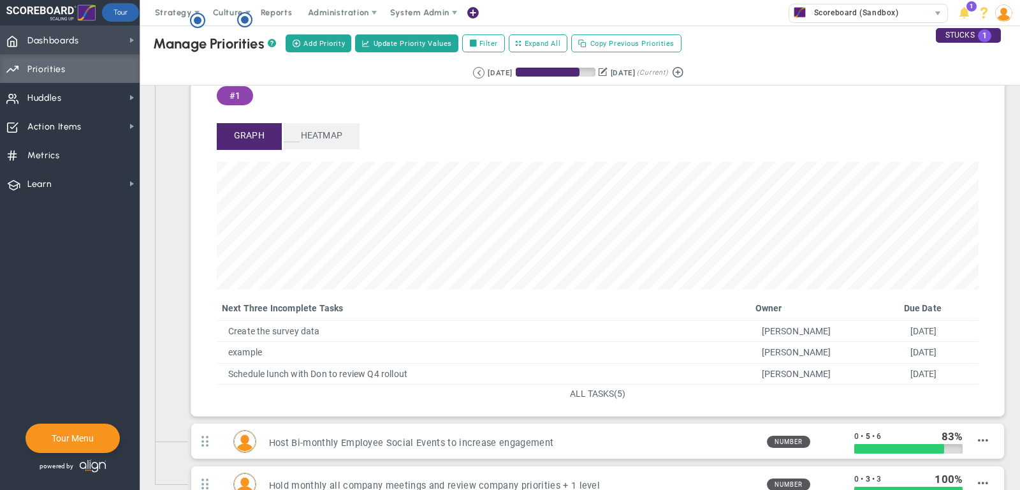
click at [106, 32] on span "Dashboards Dashboards" at bounding box center [70, 40] width 140 height 29
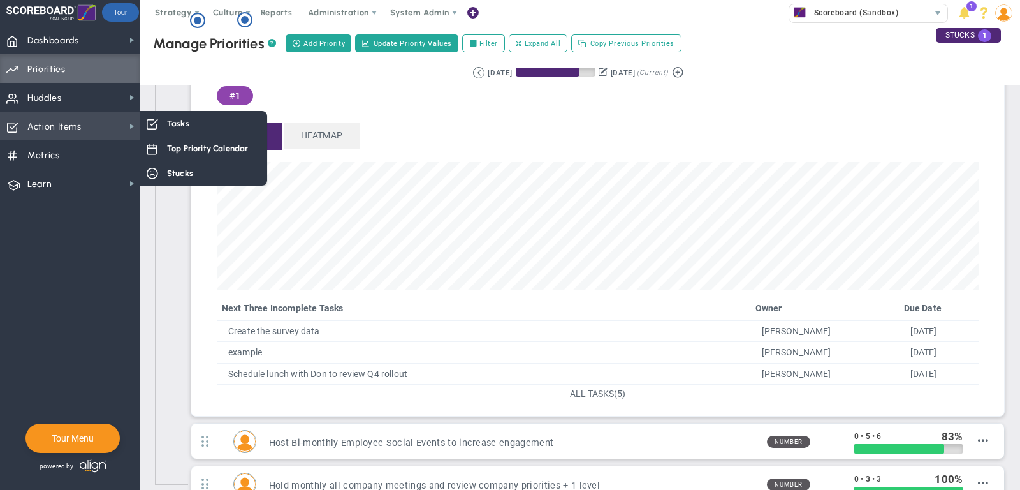
click at [87, 133] on span "Action Items Action Items" at bounding box center [70, 126] width 140 height 29
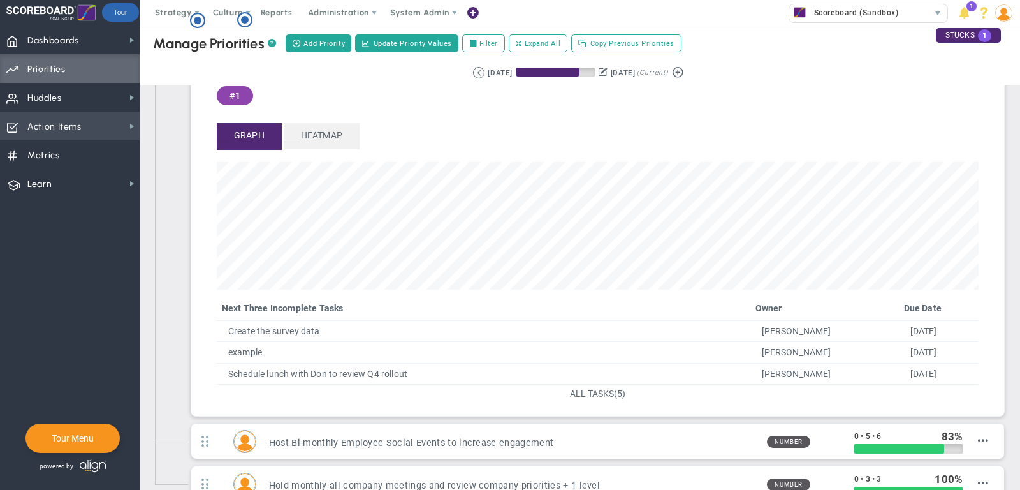
click at [87, 133] on span "Action Items Action Items" at bounding box center [70, 126] width 140 height 29
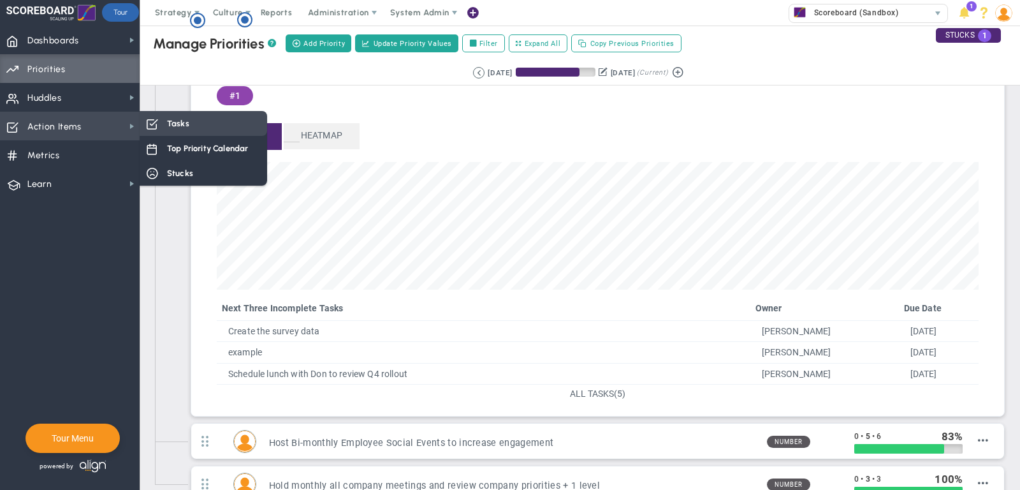
click at [184, 130] on div "Tasks" at bounding box center [204, 123] width 128 height 25
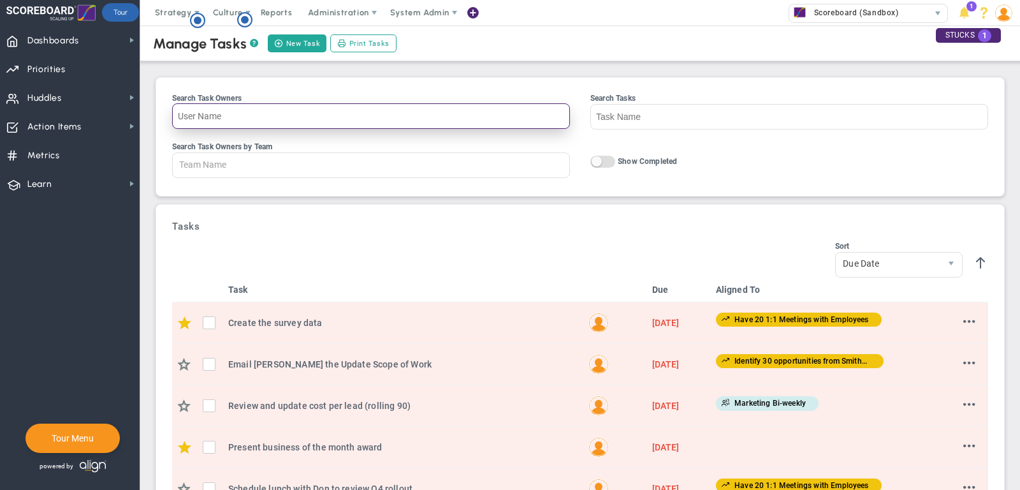
click at [209, 114] on input "Search Task Owners" at bounding box center [371, 116] width 398 height 26
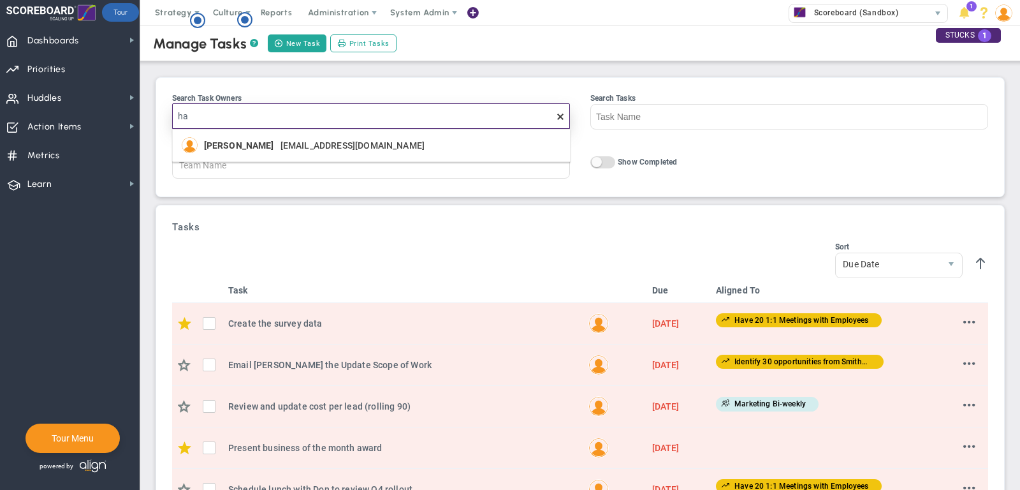
type input "h"
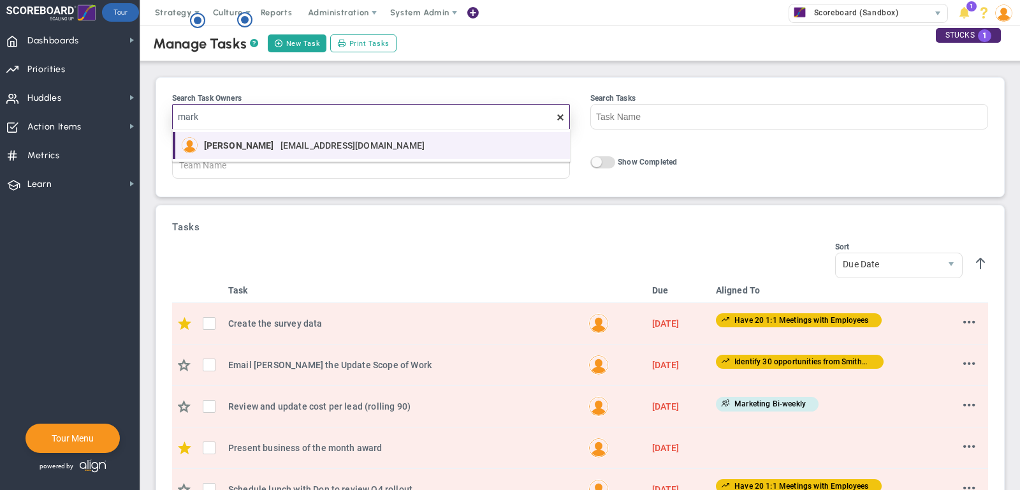
click at [221, 133] on li "Mark Collins mark.collins13972@testco.com" at bounding box center [371, 145] width 397 height 27
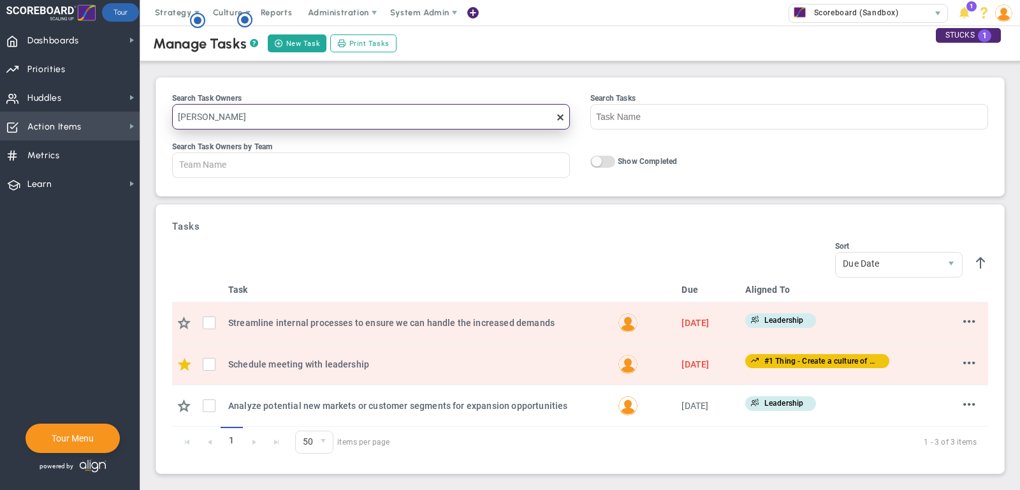
type input "Mark Collins"
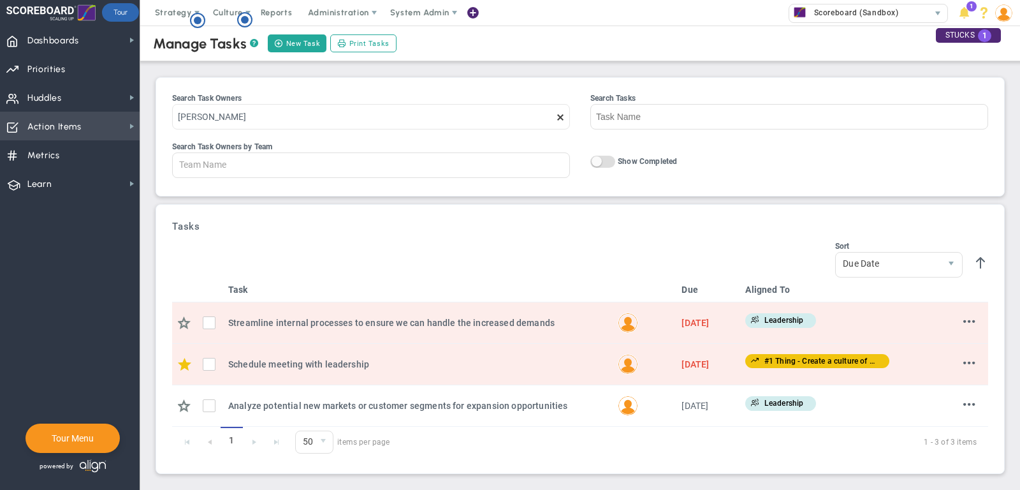
click at [47, 121] on span "Action Items" at bounding box center [54, 127] width 54 height 27
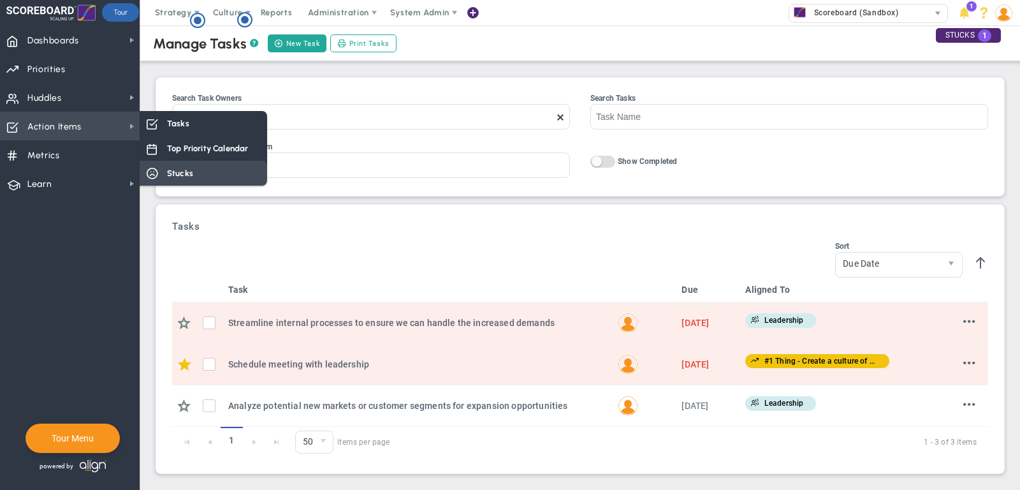
click at [196, 170] on div "Stucks" at bounding box center [204, 173] width 128 height 25
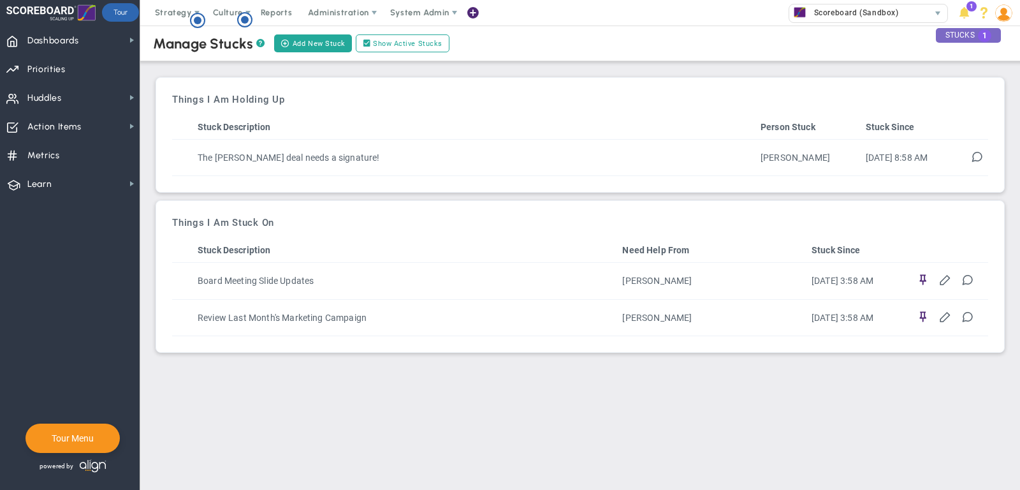
click at [964, 36] on div "STUCKS 1" at bounding box center [968, 35] width 65 height 15
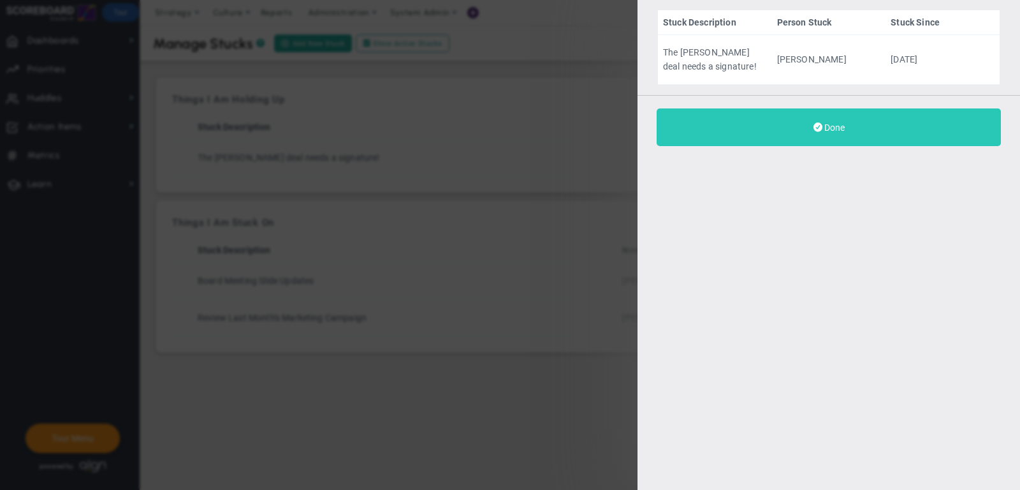
click at [726, 132] on button "Done" at bounding box center [829, 127] width 344 height 38
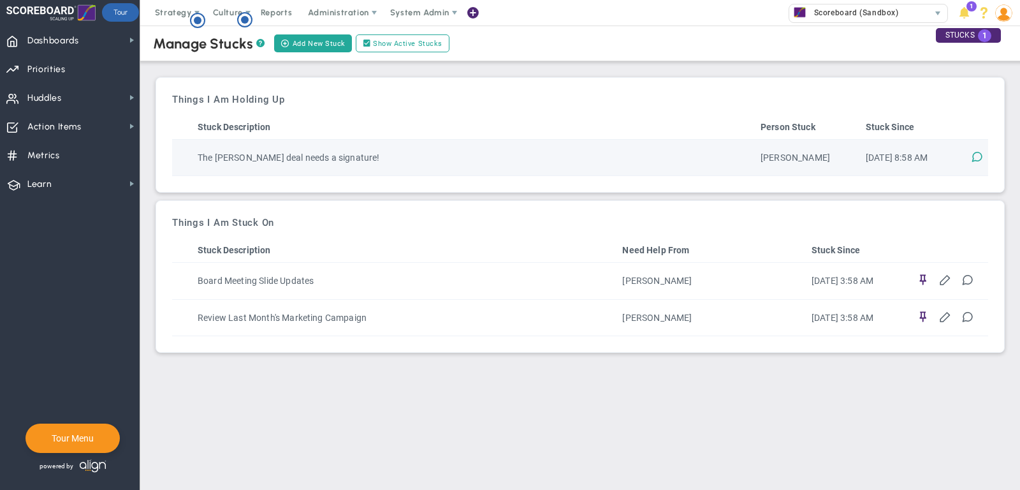
click at [973, 158] on span at bounding box center [977, 156] width 12 height 12
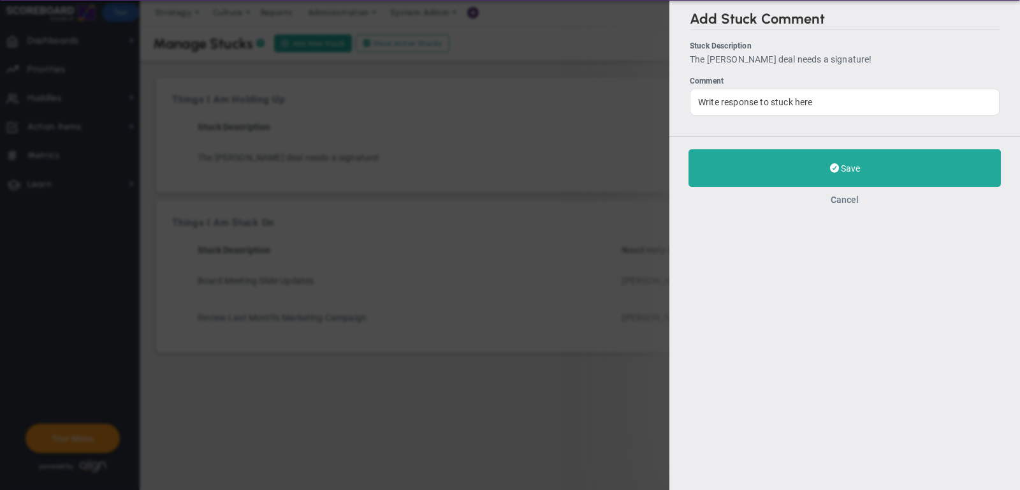
click at [852, 198] on button "Cancel" at bounding box center [845, 199] width 28 height 10
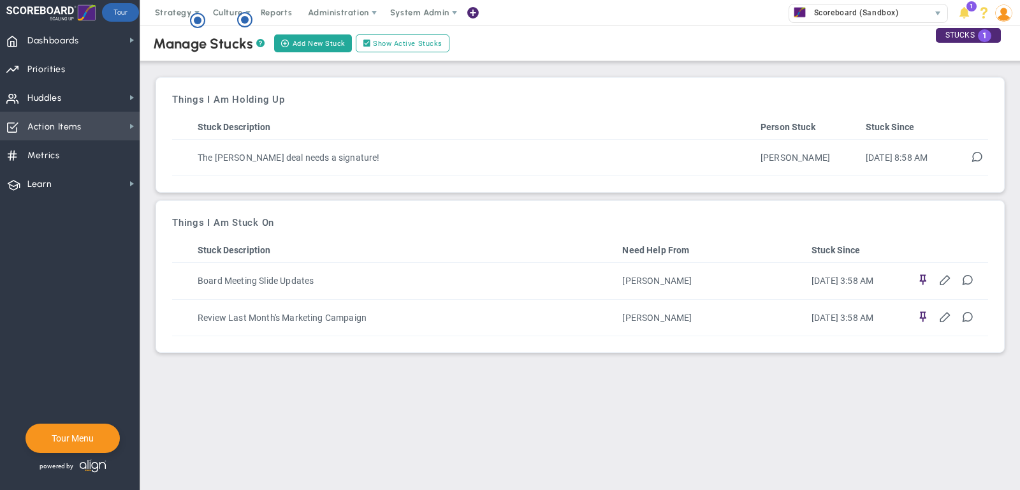
click at [71, 114] on span "Action Items" at bounding box center [54, 127] width 54 height 27
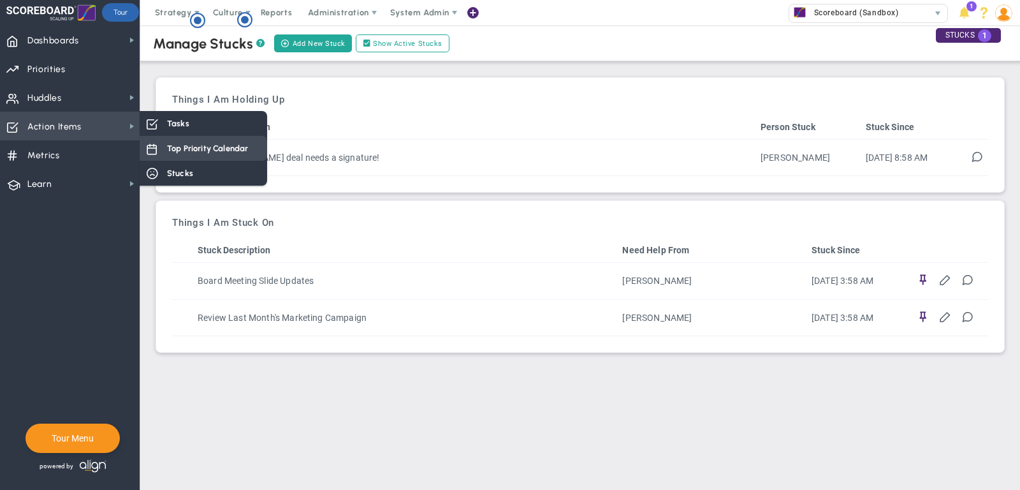
click at [194, 143] on span "Top Priority Calendar" at bounding box center [207, 148] width 81 height 12
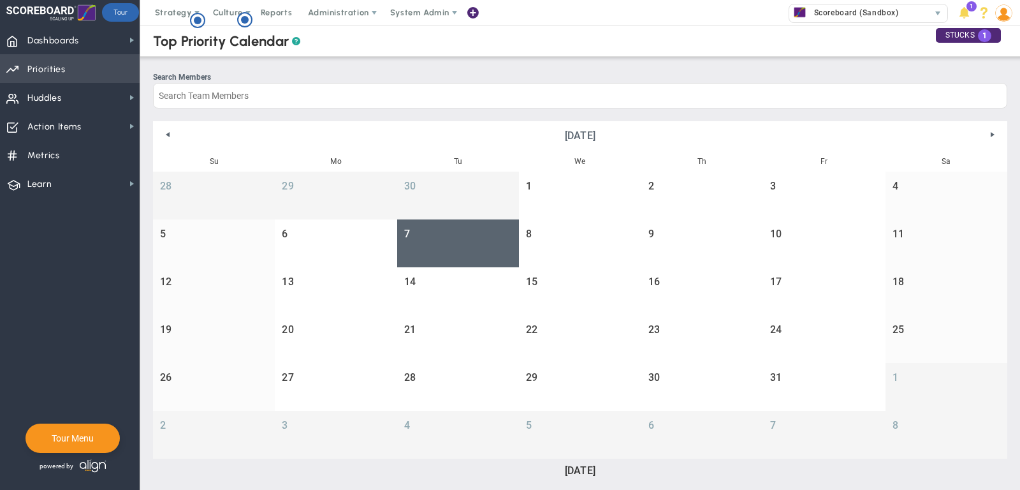
click at [70, 71] on span "Priorities Projects OKR Tree Priorities Projects OKRs" at bounding box center [70, 68] width 140 height 29
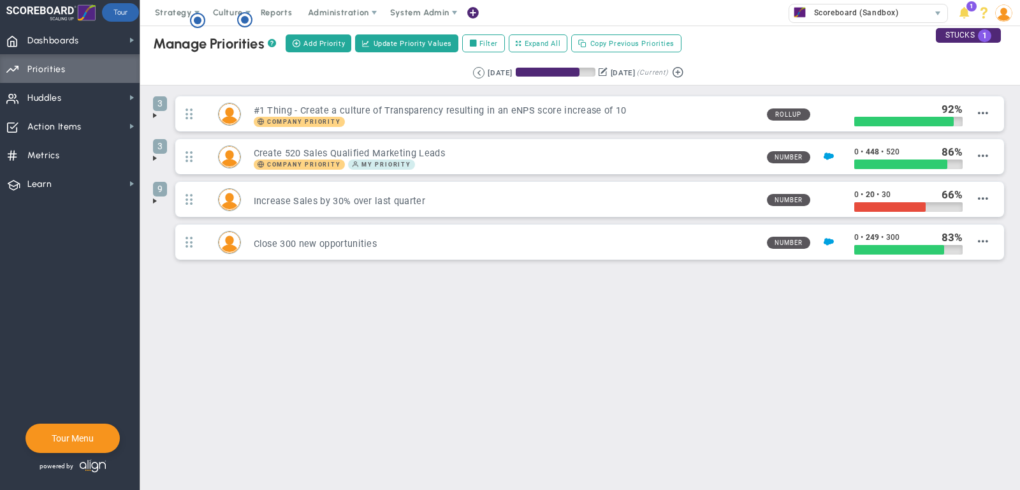
click at [156, 112] on span at bounding box center [155, 115] width 10 height 10
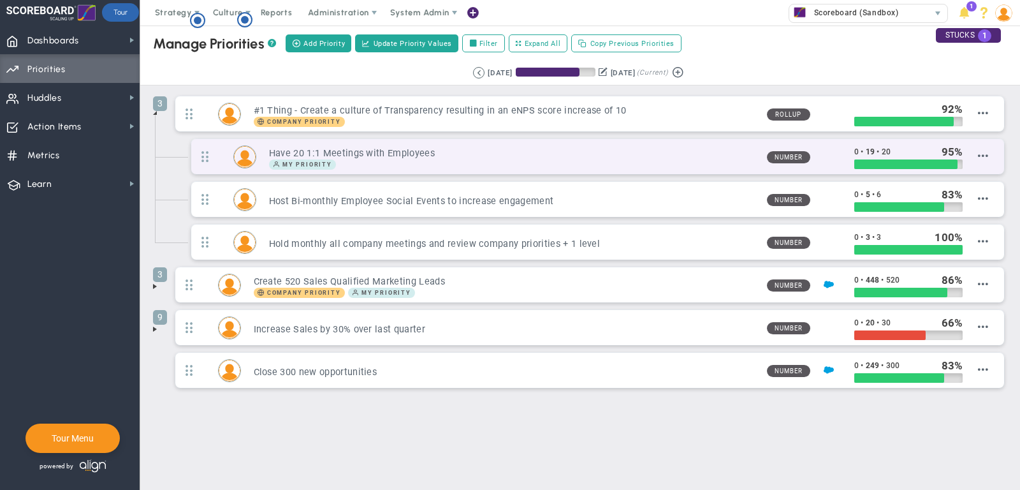
click at [451, 159] on div "My Priority" at bounding box center [513, 164] width 488 height 10
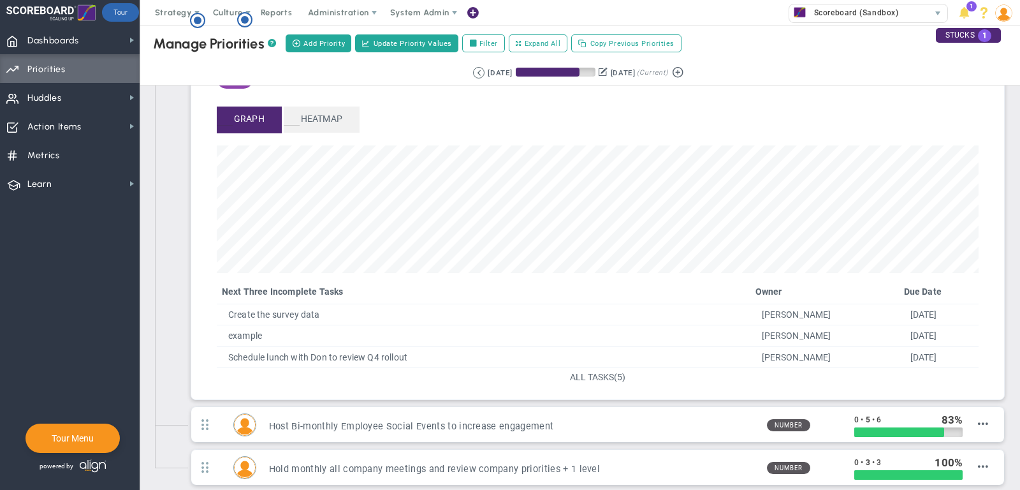
scroll to position [148, 0]
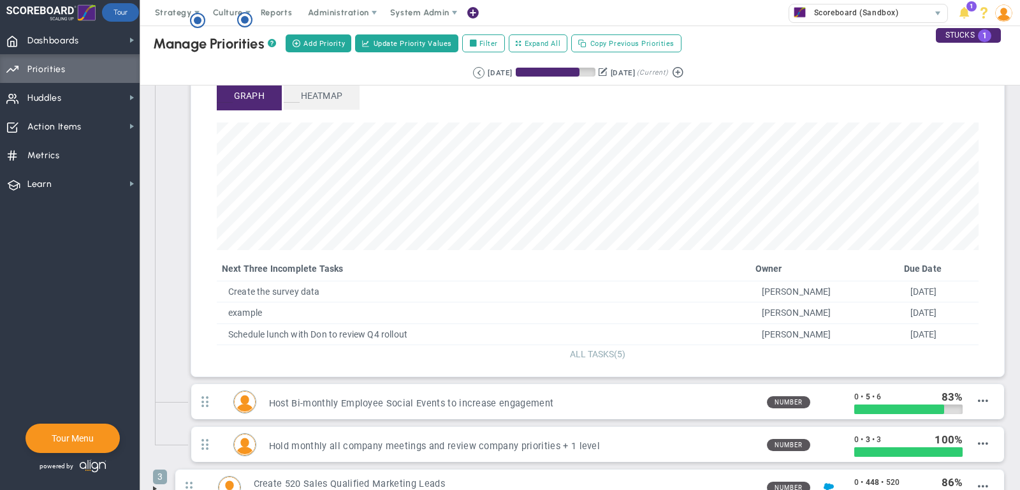
click at [589, 349] on span "ALL TASKS" at bounding box center [592, 354] width 44 height 10
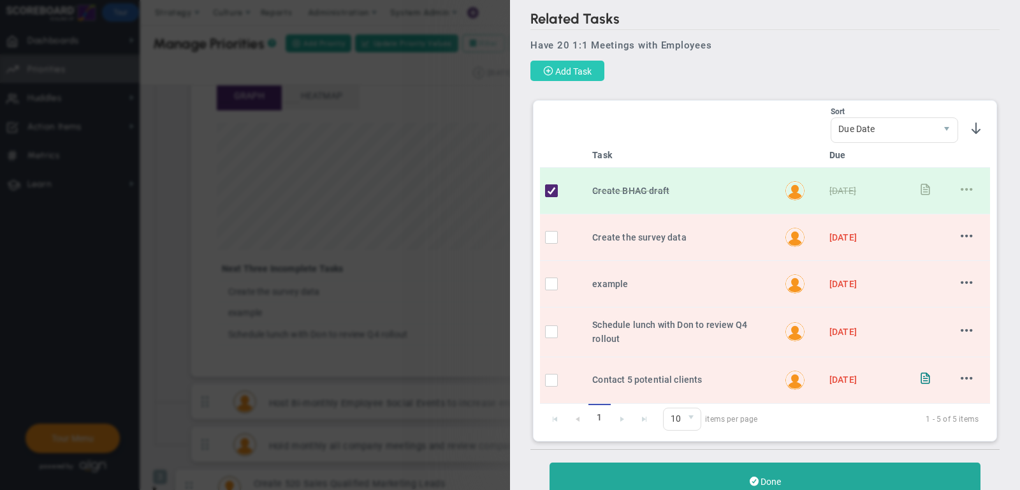
click at [572, 64] on button "Add Task" at bounding box center [568, 71] width 74 height 20
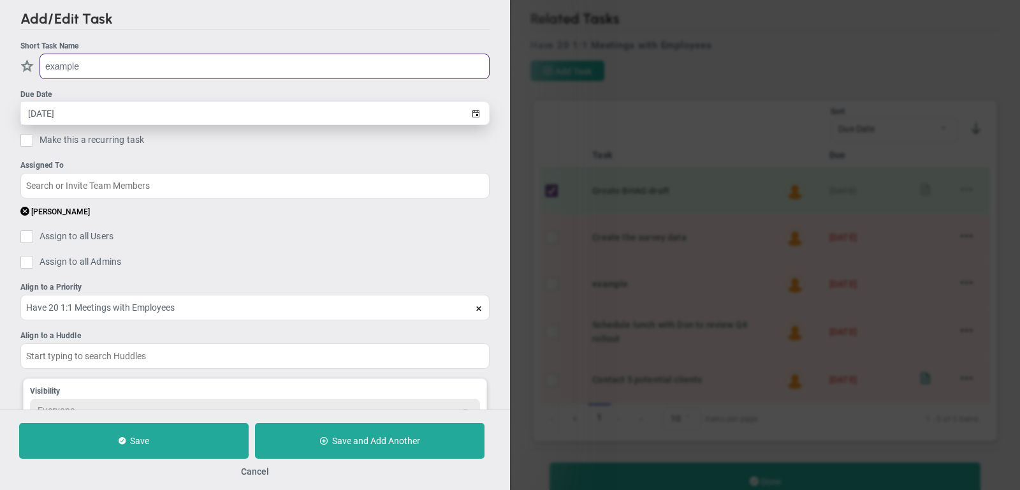
type input "example"
click at [119, 111] on input "10/7/2025" at bounding box center [244, 113] width 446 height 22
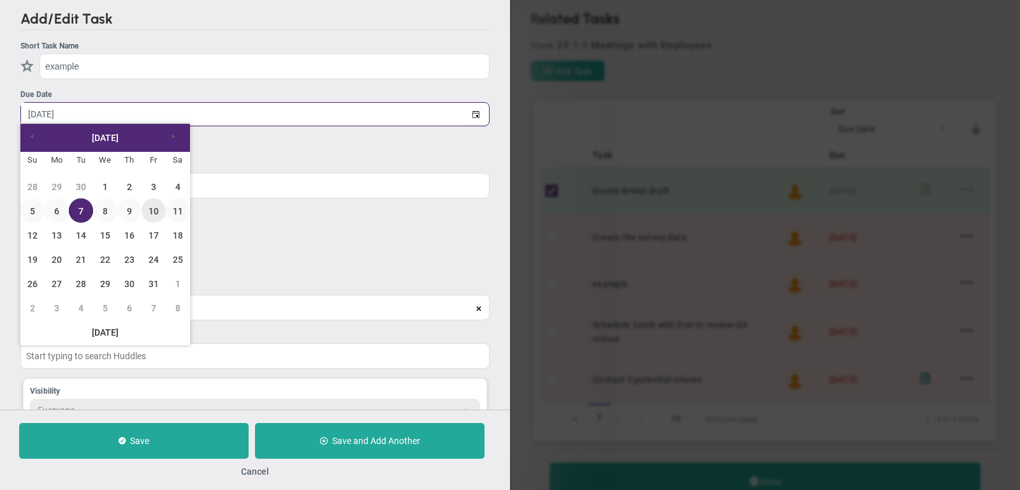
click at [154, 215] on link "10" at bounding box center [154, 210] width 24 height 24
type input "10/10/2025"
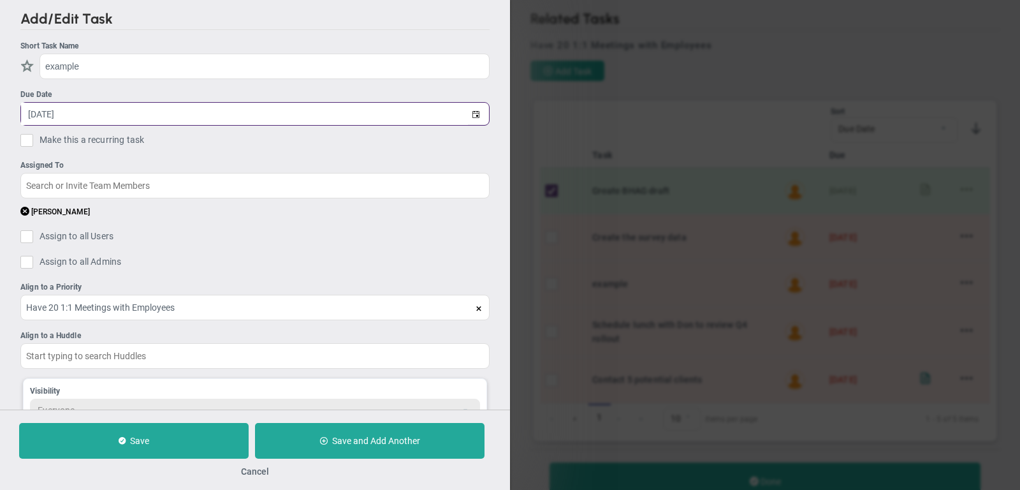
click at [22, 137] on span at bounding box center [26, 140] width 13 height 13
click at [24, 137] on input "Make this a recurring task" at bounding box center [30, 142] width 13 height 13
checkbox input "true"
type input "0"
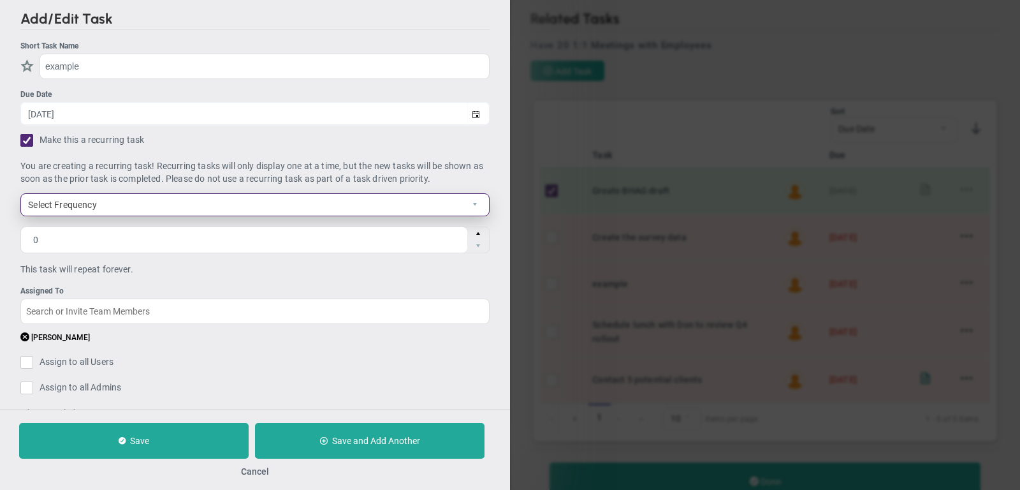
click at [82, 204] on span "Select Frequency" at bounding box center [244, 205] width 446 height 22
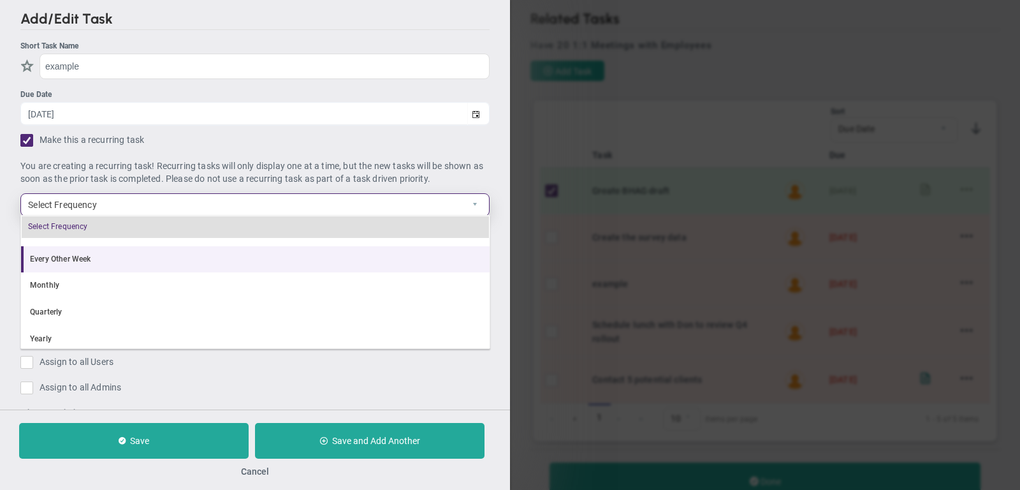
scroll to position [52, 0]
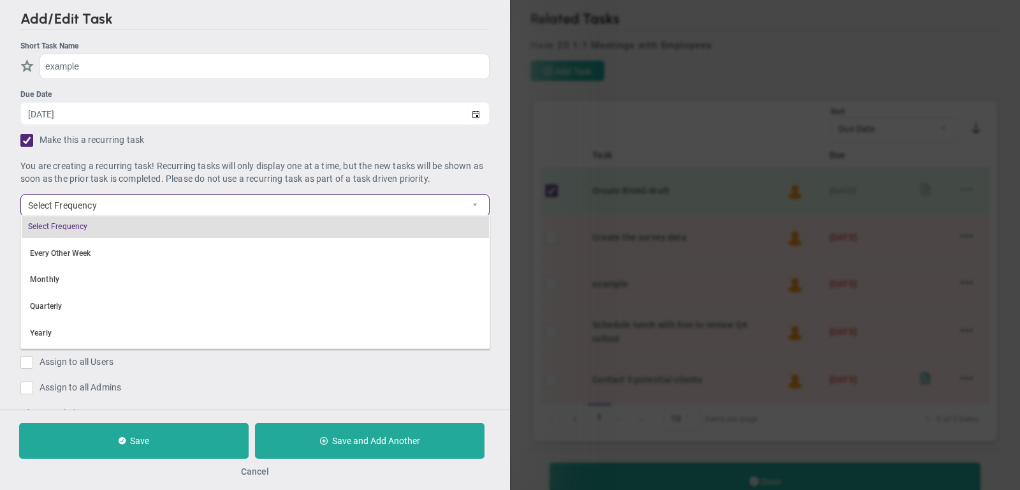
click at [251, 472] on button "Cancel" at bounding box center [255, 471] width 28 height 10
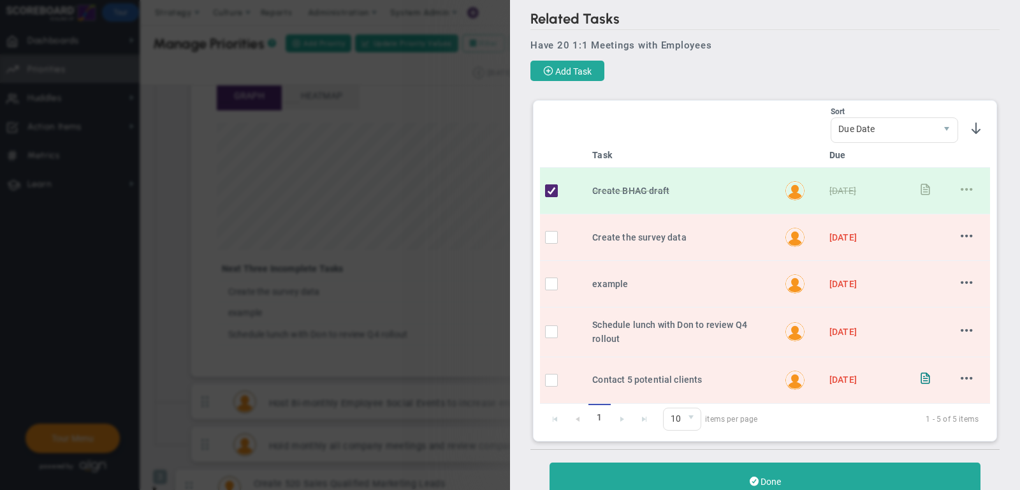
scroll to position [27, 0]
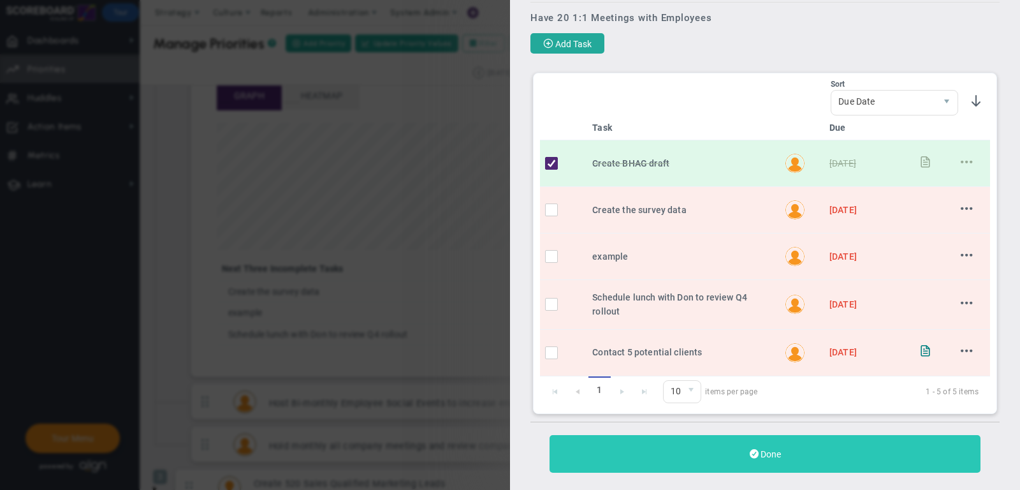
click at [774, 441] on button "Done" at bounding box center [765, 454] width 431 height 38
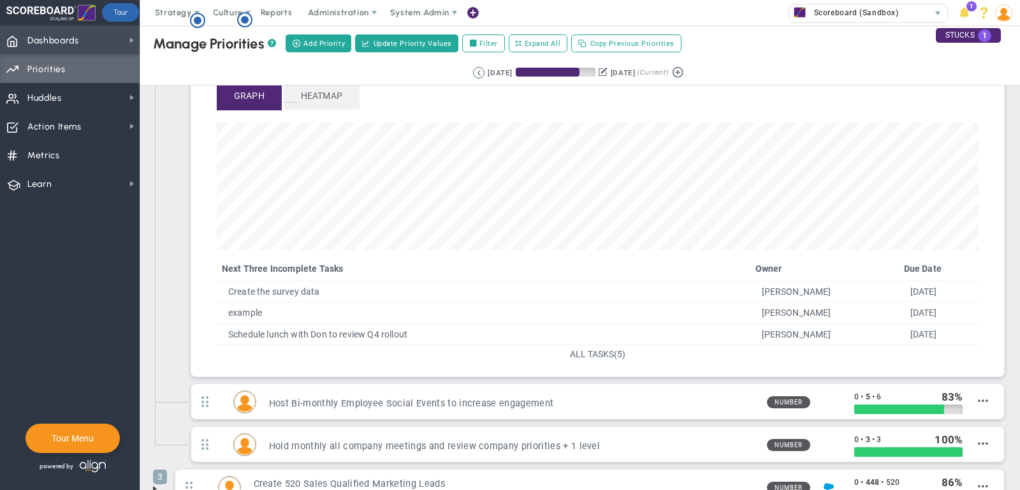
click at [101, 46] on span "Dashboards Dashboards" at bounding box center [70, 40] width 140 height 29
click at [177, 151] on li "Have 20 1:1 Meetings with Employees My Priority 0 20" at bounding box center [589, 186] width 835 height 393
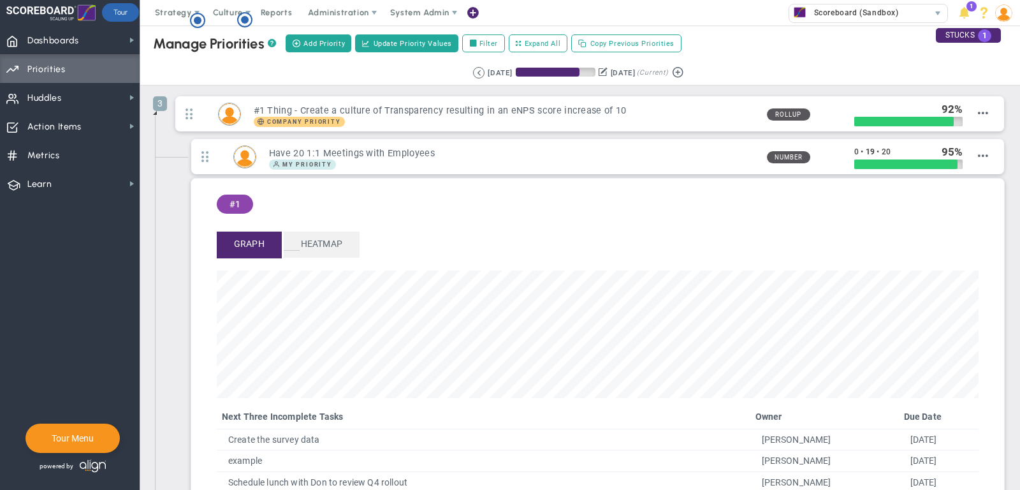
scroll to position [1, 0]
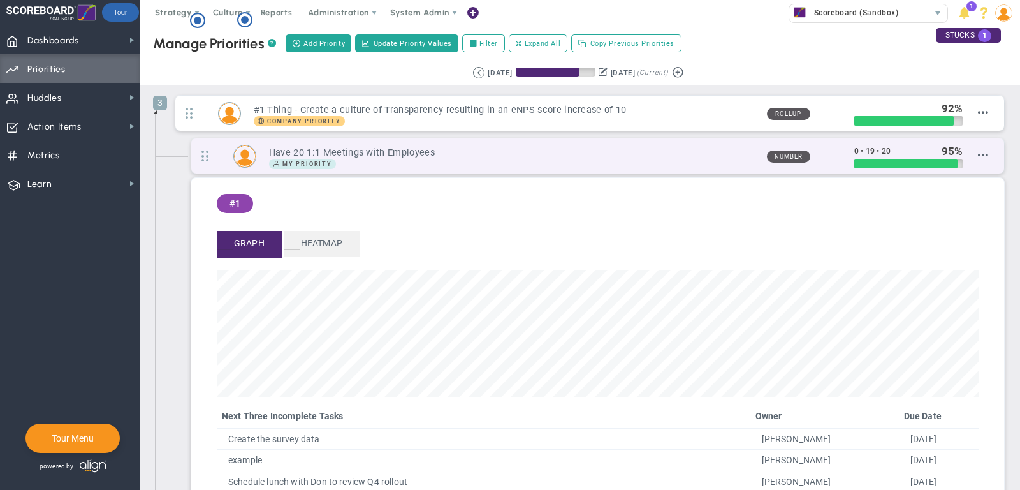
click at [428, 148] on h3 "Have 20 1:1 Meetings with Employees" at bounding box center [513, 153] width 488 height 12
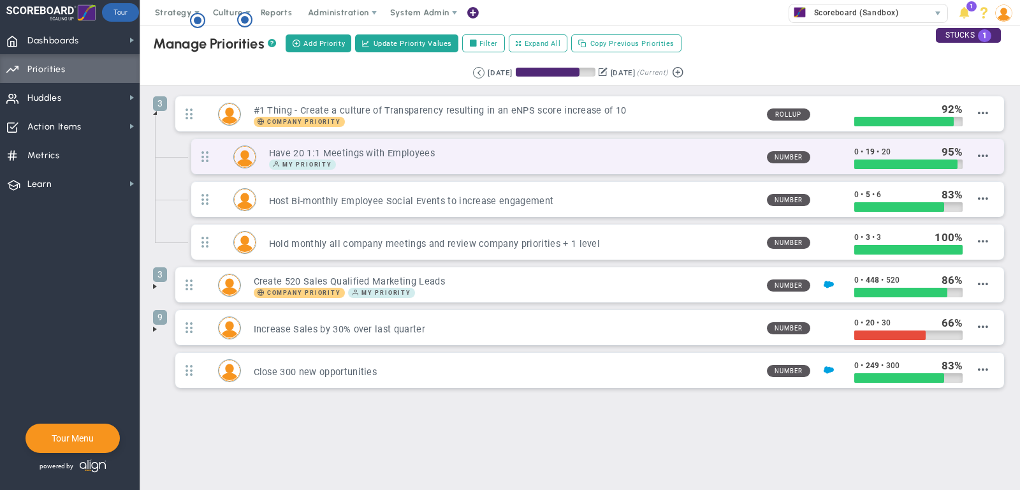
scroll to position [0, 0]
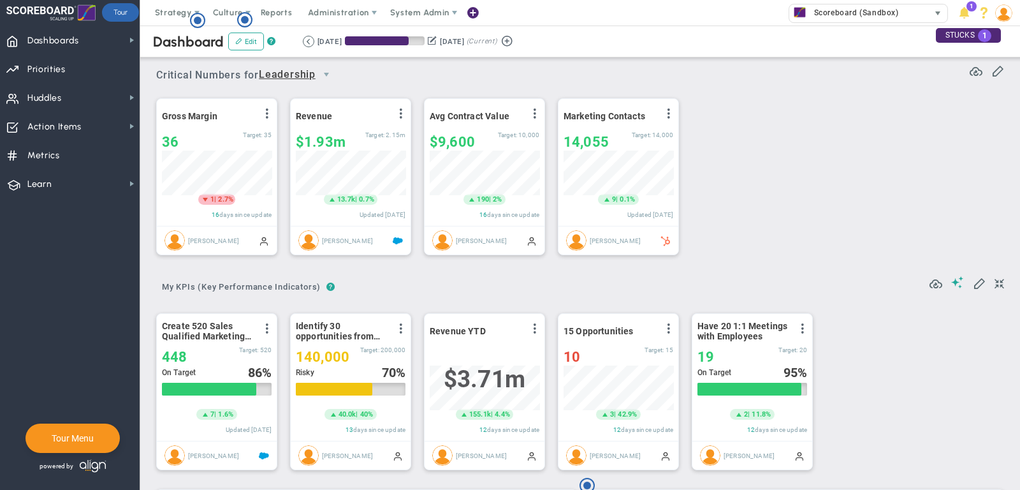
click at [832, 22] on span "Scoreboard (Sandbox)" at bounding box center [868, 13] width 159 height 19
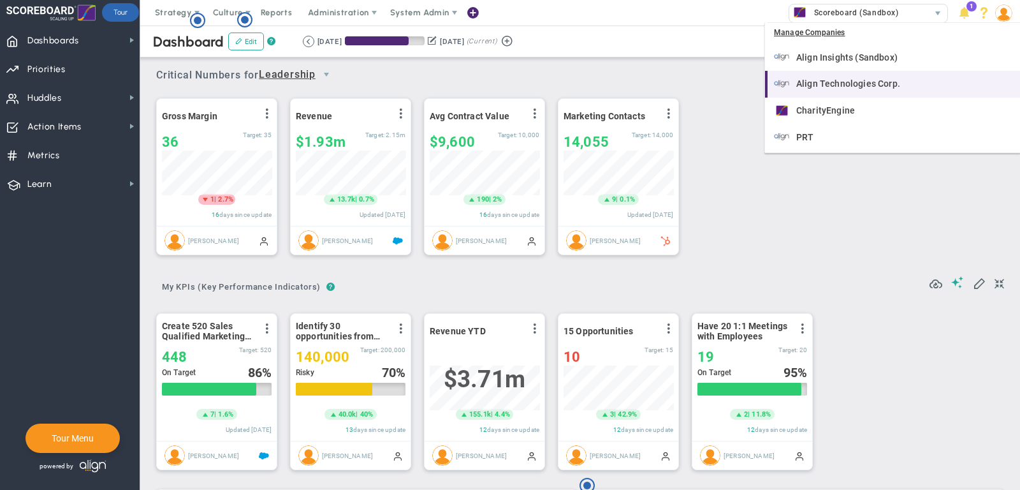
click at [844, 84] on span "Align Technologies Corp." at bounding box center [848, 83] width 104 height 9
